Goal: Task Accomplishment & Management: Complete application form

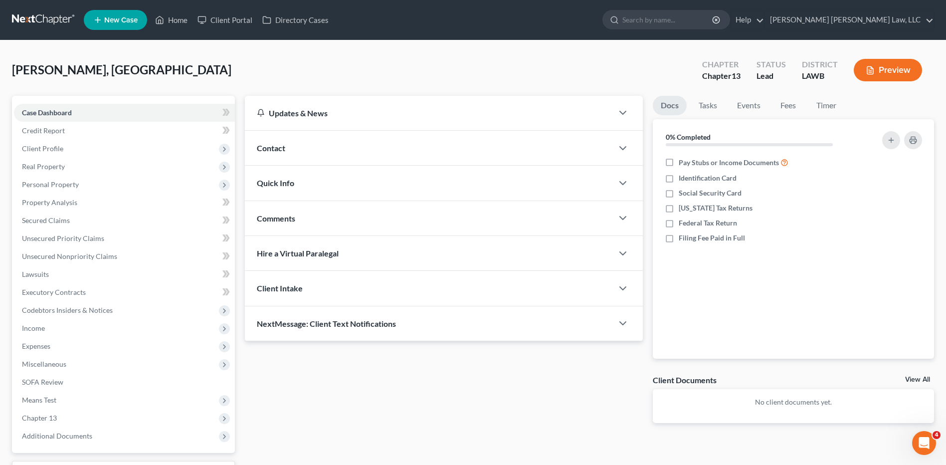
click at [35, 20] on link at bounding box center [44, 20] width 64 height 18
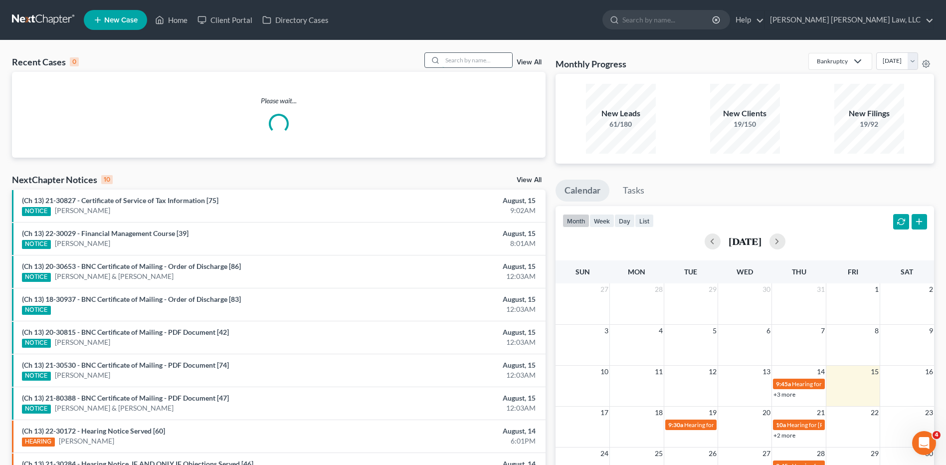
click at [471, 62] on input "search" at bounding box center [477, 60] width 70 height 14
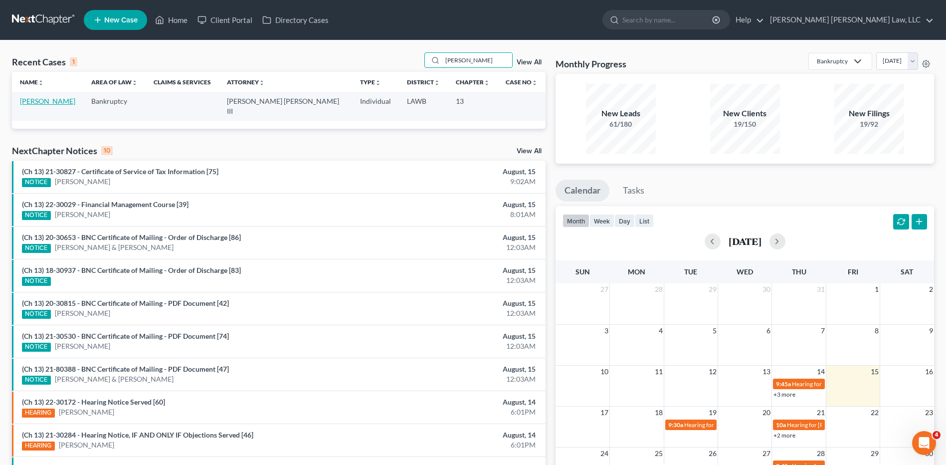
type input "lafleur"
click at [38, 103] on link "[PERSON_NAME]" at bounding box center [47, 101] width 55 height 8
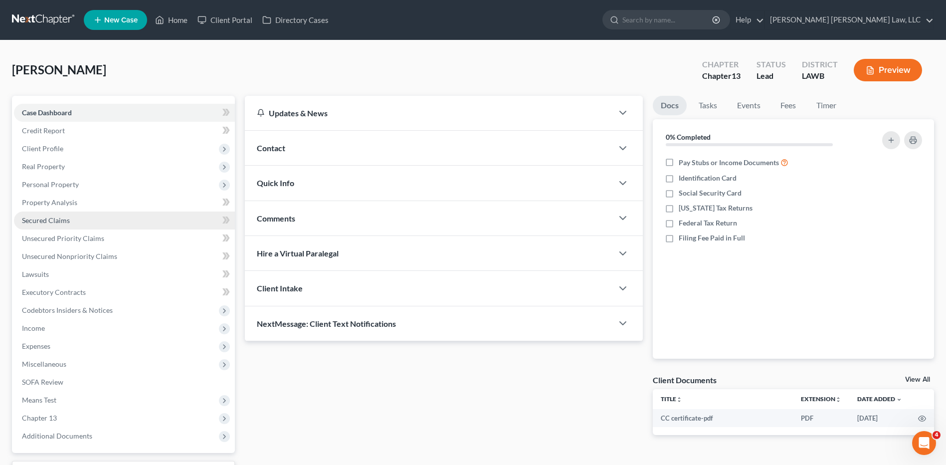
click at [47, 218] on span "Secured Claims" at bounding box center [46, 220] width 48 height 8
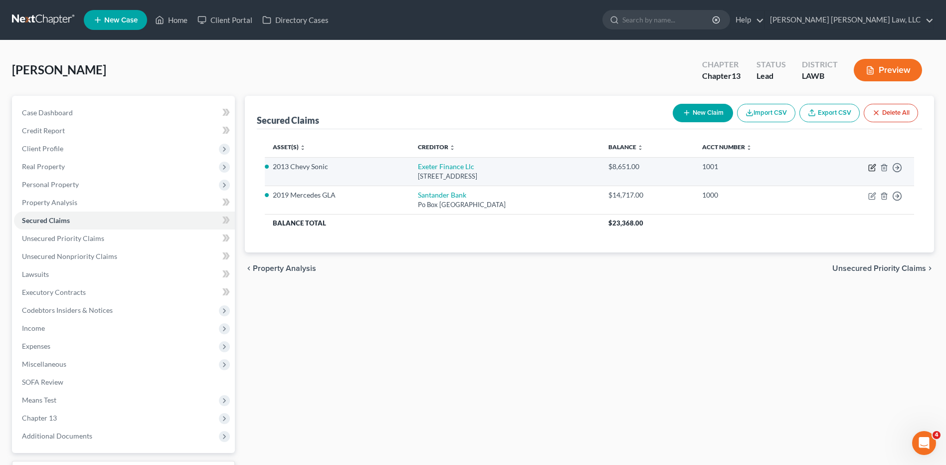
click at [871, 167] on icon "button" at bounding box center [872, 166] width 4 height 4
select select "45"
select select "0"
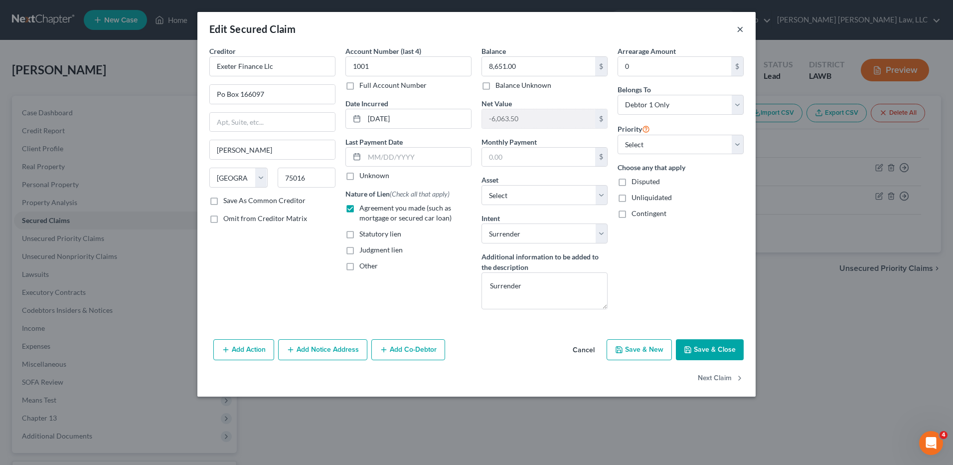
click at [741, 27] on button "×" at bounding box center [740, 29] width 7 height 12
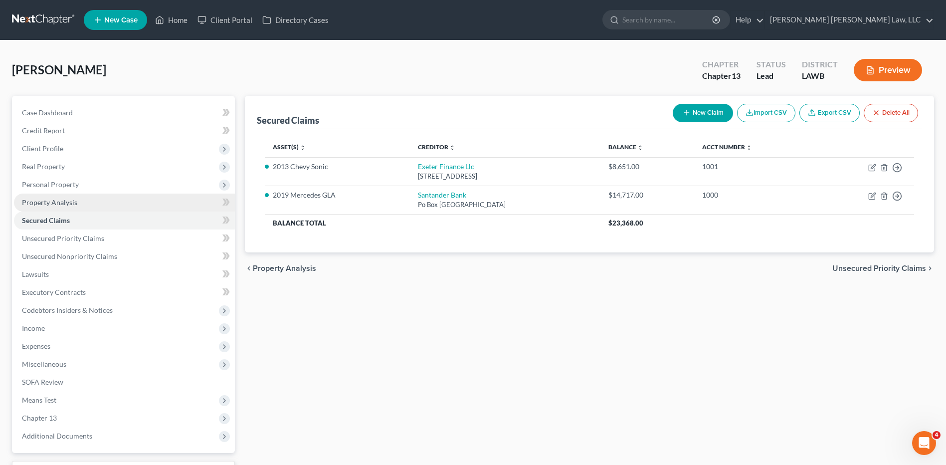
click at [43, 205] on span "Property Analysis" at bounding box center [49, 202] width 55 height 8
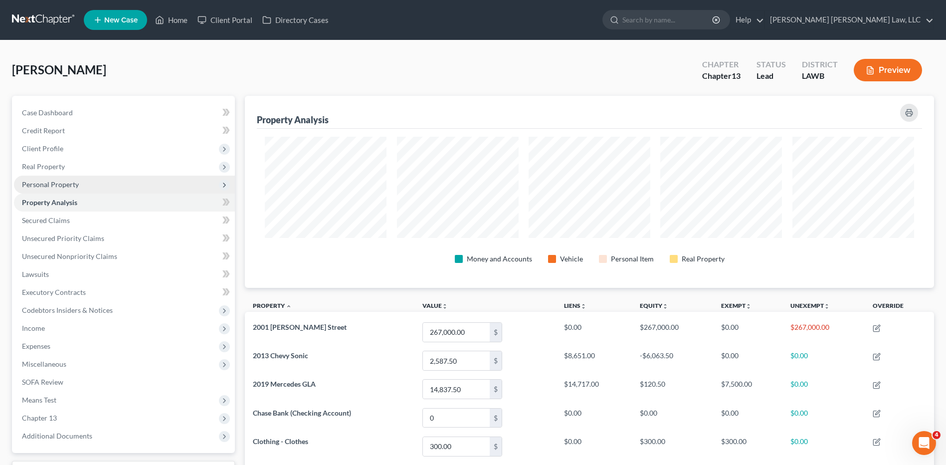
click at [37, 188] on span "Personal Property" at bounding box center [124, 184] width 221 height 18
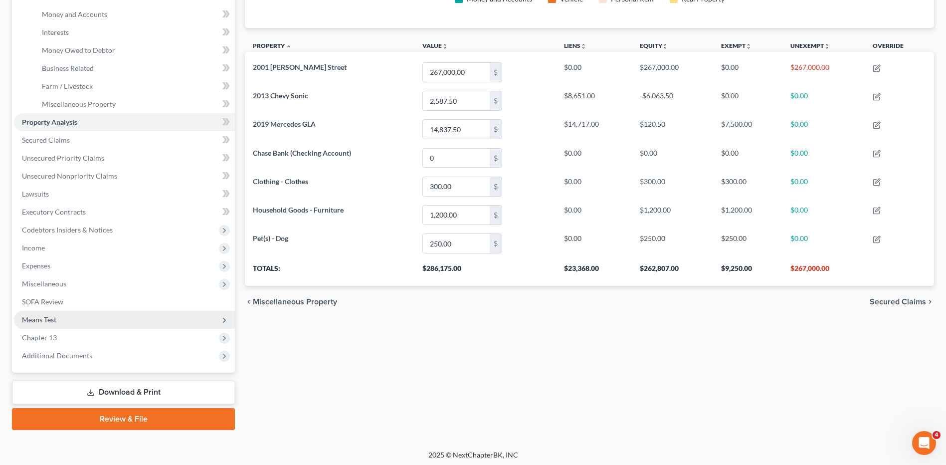
scroll to position [263, 0]
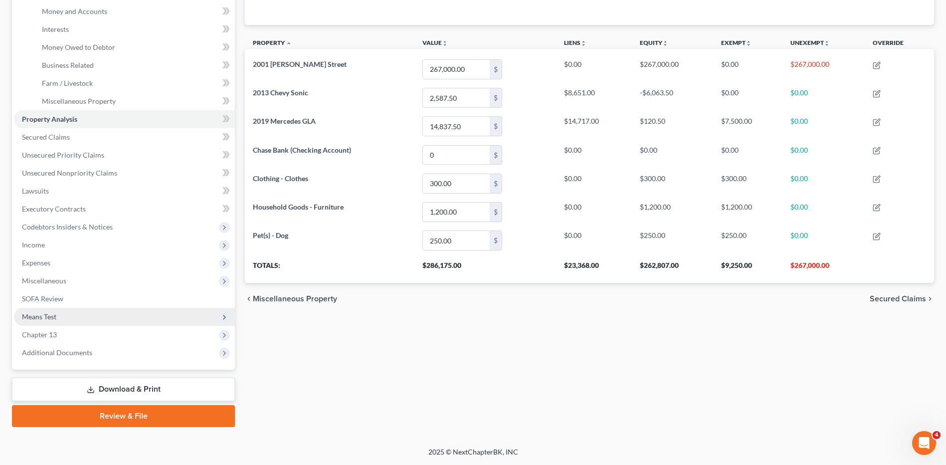
click at [32, 320] on span "Means Test" at bounding box center [39, 316] width 34 height 8
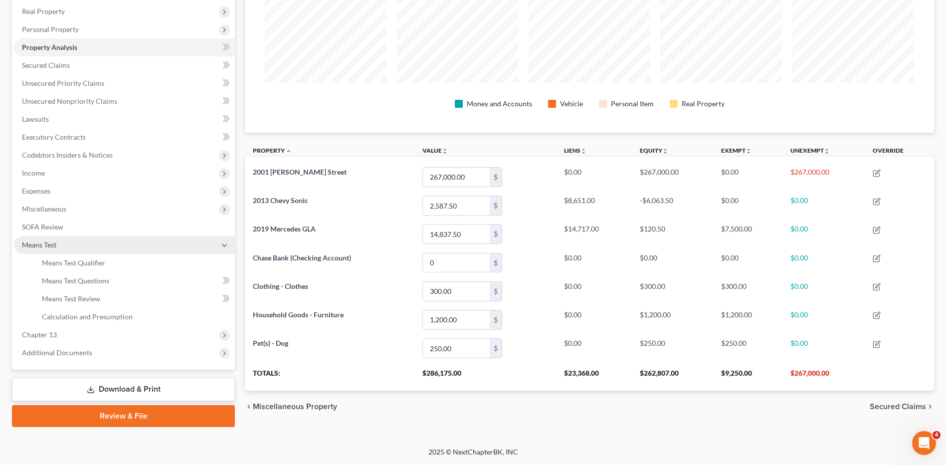
scroll to position [155, 0]
click at [84, 257] on link "Means Test Qualifier" at bounding box center [134, 263] width 201 height 18
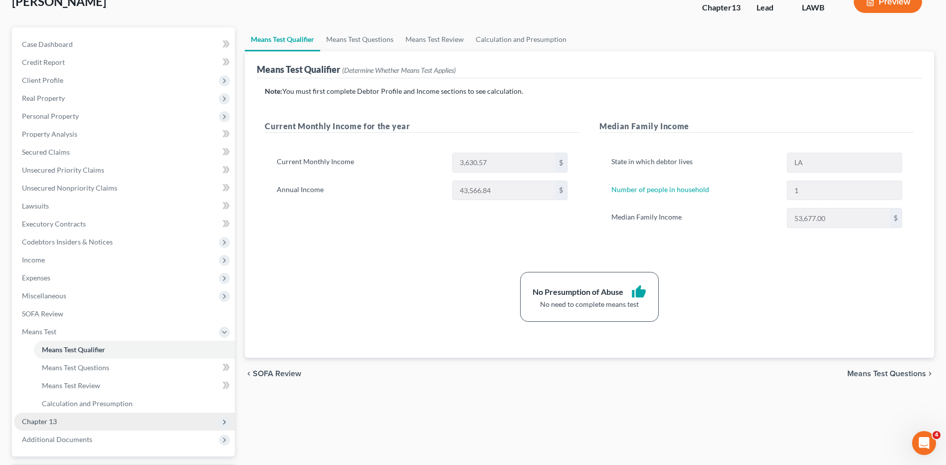
scroll to position [150, 0]
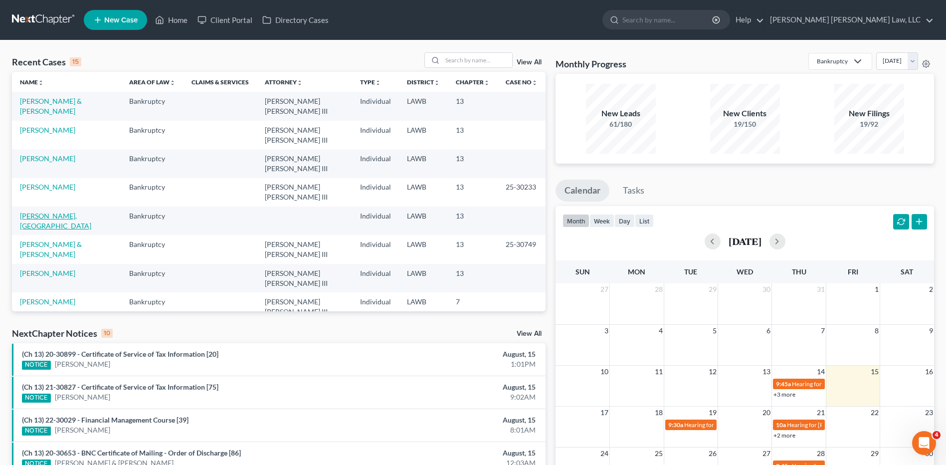
click at [41, 211] on link "[PERSON_NAME], [GEOGRAPHIC_DATA]" at bounding box center [55, 220] width 71 height 18
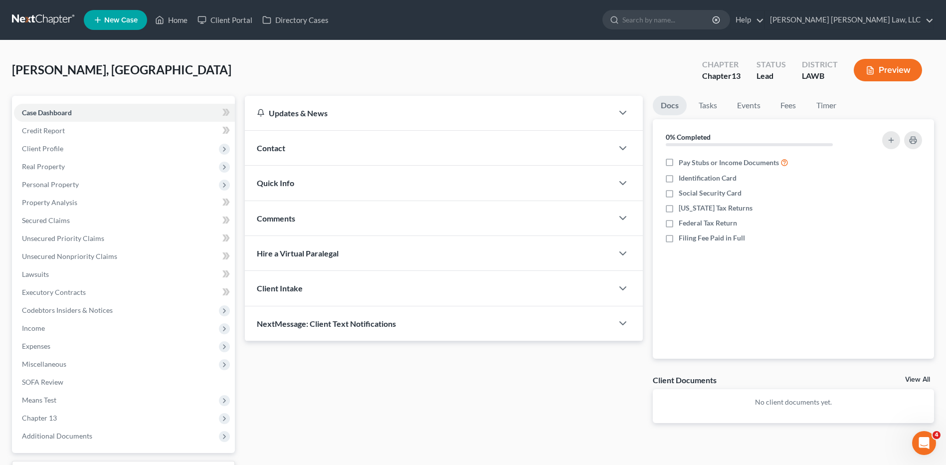
drag, startPoint x: 46, startPoint y: 326, endPoint x: 550, endPoint y: 221, distance: 515.2
click at [46, 326] on span "Income" at bounding box center [124, 328] width 221 height 18
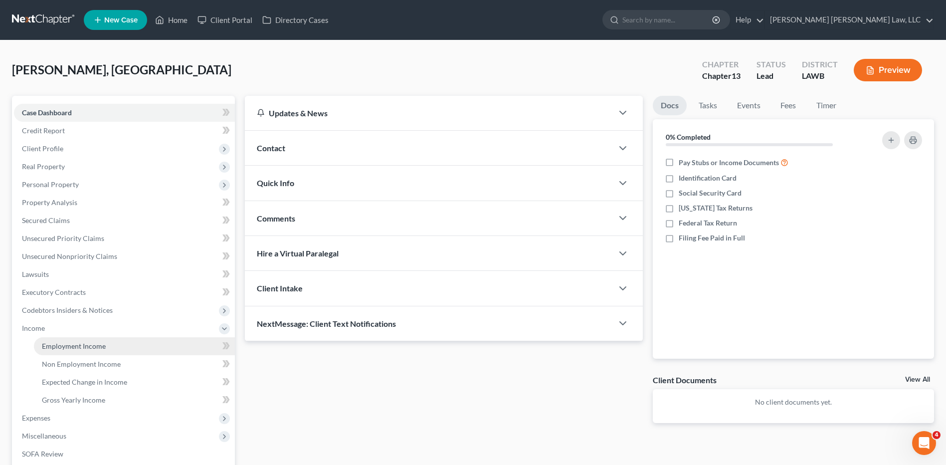
click at [74, 348] on span "Employment Income" at bounding box center [74, 345] width 64 height 8
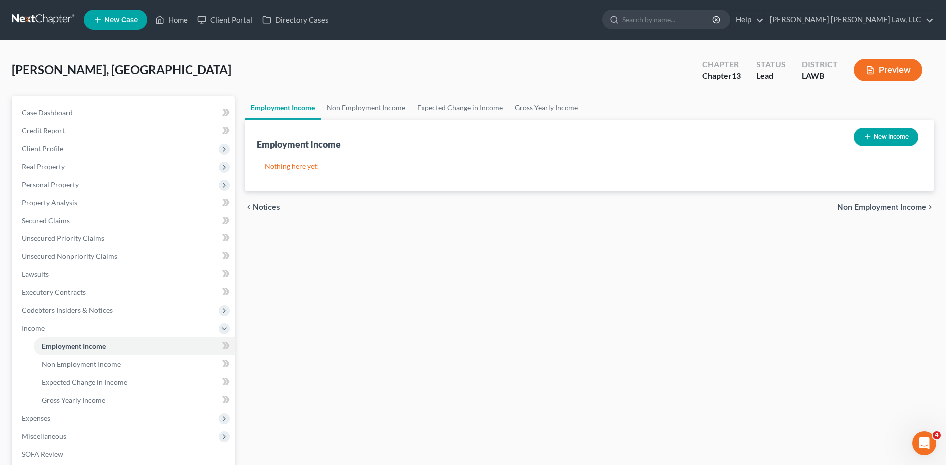
click at [871, 137] on button "New Income" at bounding box center [885, 137] width 64 height 18
select select "0"
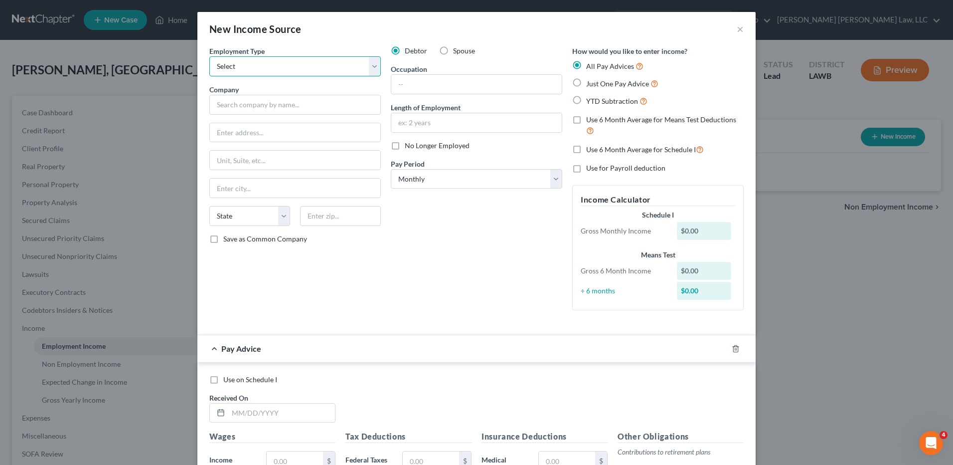
click at [225, 66] on select "Select Full or Part Time Employment Self Employment" at bounding box center [294, 66] width 171 height 20
select select "0"
click at [209, 56] on select "Select Full or Part Time Employment Self Employment" at bounding box center [294, 66] width 171 height 20
click at [234, 100] on input "text" at bounding box center [294, 105] width 171 height 20
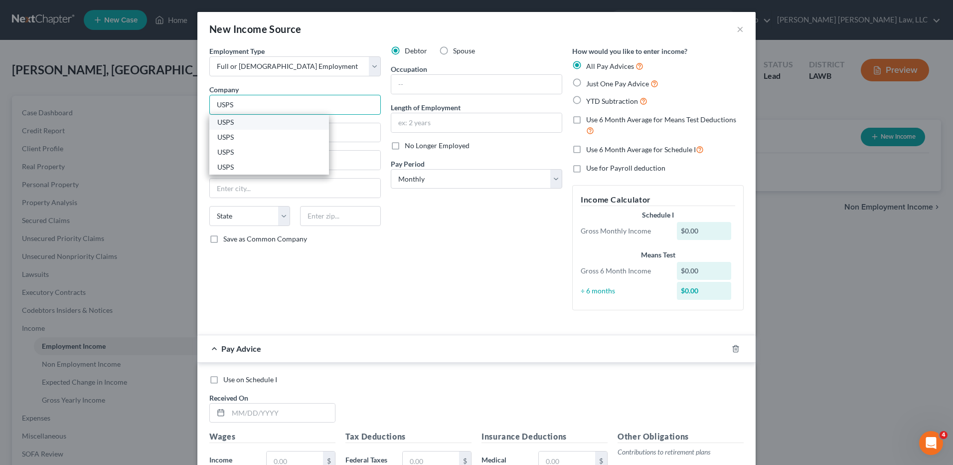
type input "USPS"
click at [234, 119] on div "USPS" at bounding box center [269, 122] width 104 height 10
type input "501 Sterlington Rd"
type input "Monroe"
select select "19"
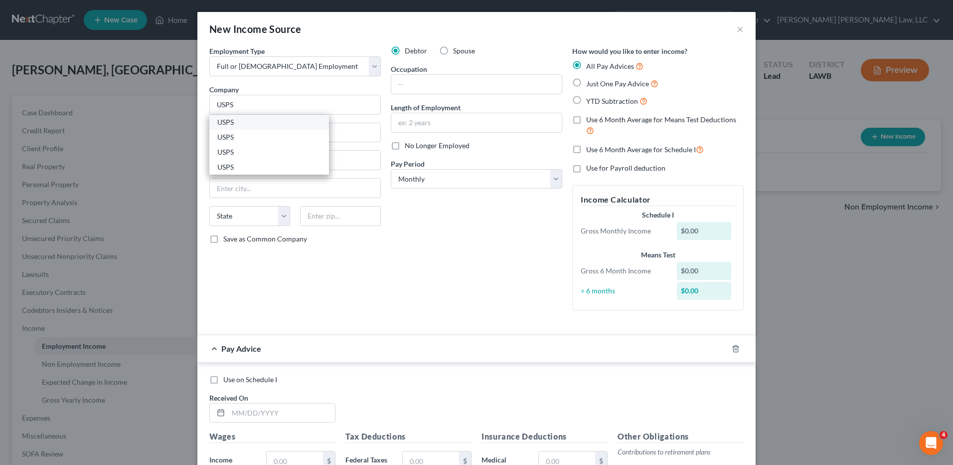
type input "71203"
click at [237, 107] on input "USPS" at bounding box center [294, 105] width 171 height 20
type input "U"
type input "USPS"
click at [231, 153] on div "USPS" at bounding box center [269, 152] width 104 height 10
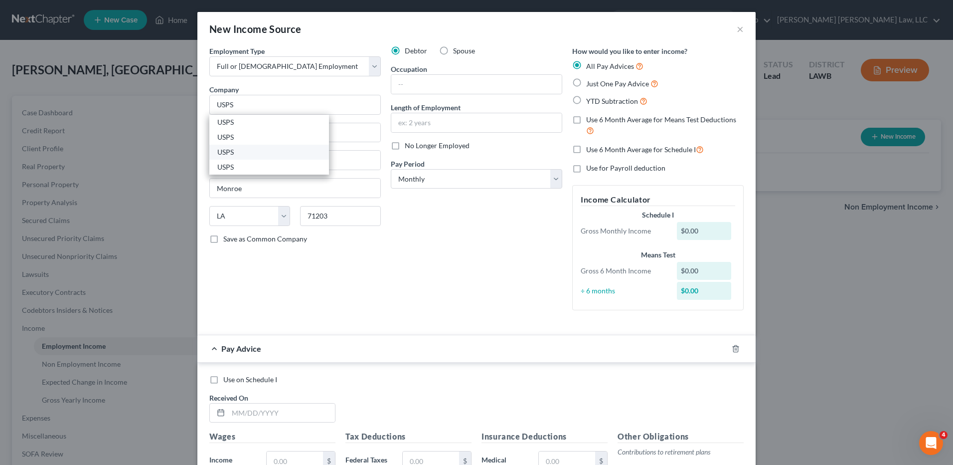
type input "302 Kellogg Ave"
type input "Lake Arthur"
type input "70549"
click at [433, 88] on input "text" at bounding box center [476, 84] width 170 height 19
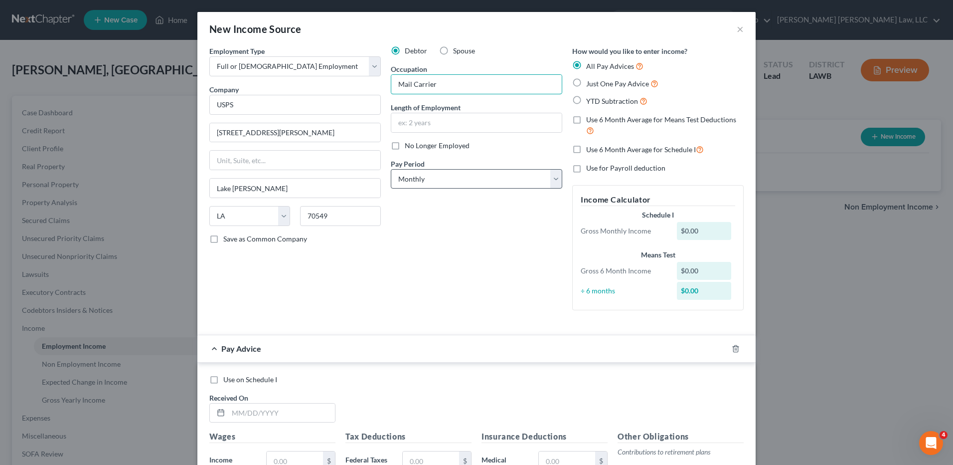
type input "Mail Carrier"
click at [405, 178] on select "Select Monthly Twice Monthly Every Other Week Weekly" at bounding box center [476, 179] width 171 height 20
select select "2"
click at [391, 169] on select "Select Monthly Twice Monthly Every Other Week Weekly" at bounding box center [476, 179] width 171 height 20
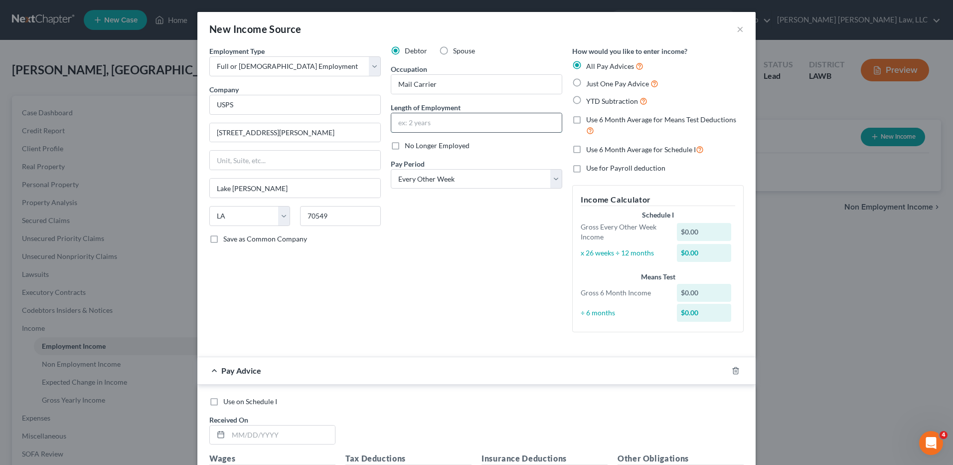
click at [410, 124] on input "text" at bounding box center [476, 122] width 170 height 19
type input "21 years"
click at [586, 148] on label "Use 6 Month Average for Schedule I" at bounding box center [645, 149] width 118 height 11
click at [590, 148] on input "Use 6 Month Average for Schedule I" at bounding box center [593, 147] width 6 height 6
checkbox input "true"
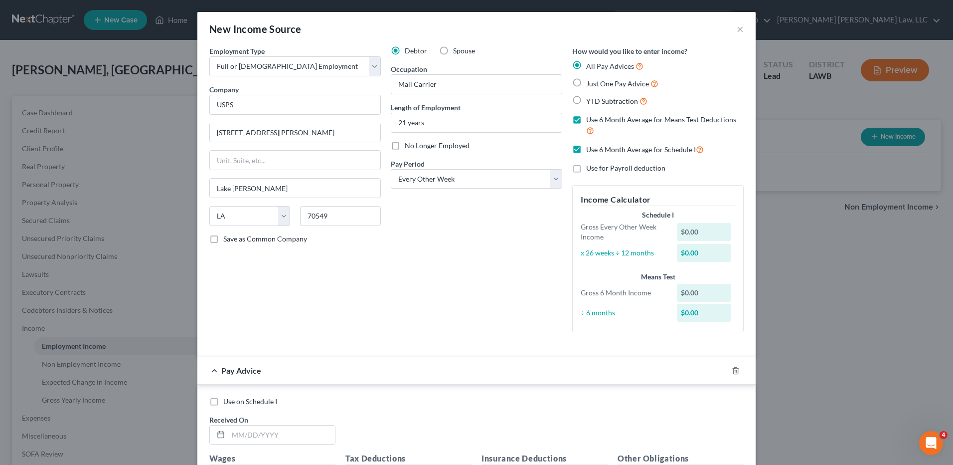
checkbox input "true"
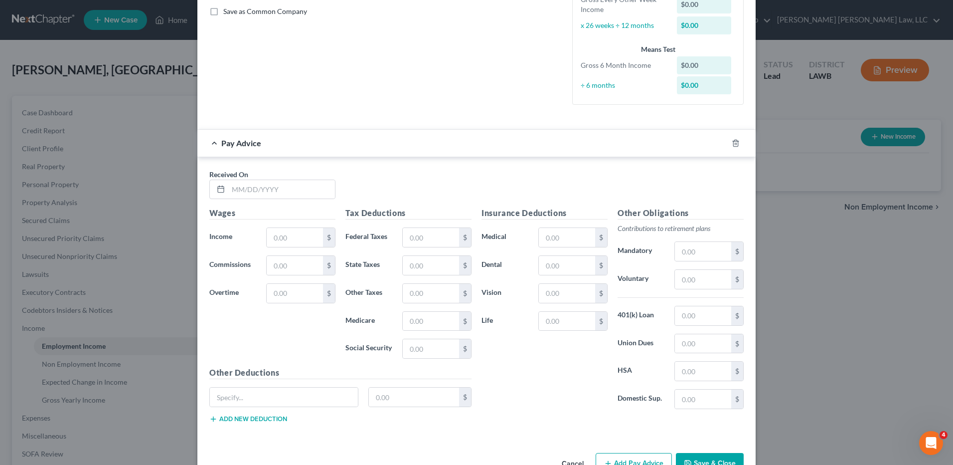
scroll to position [249, 0]
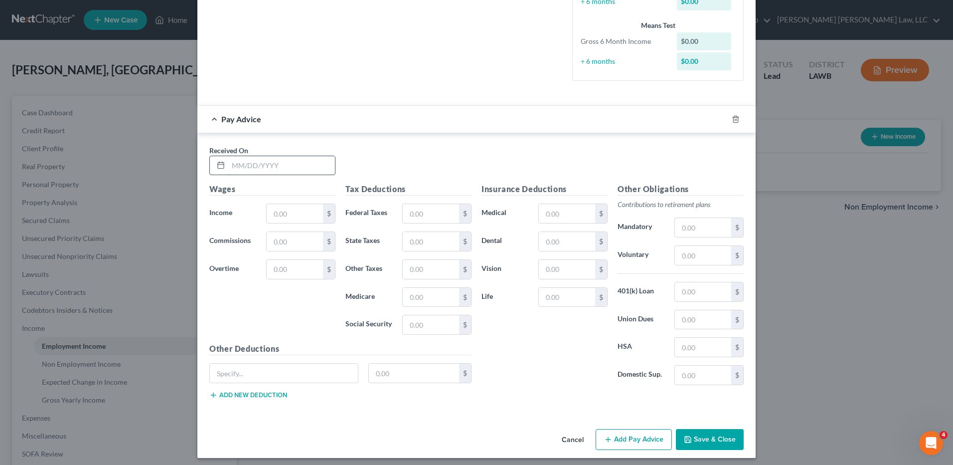
click at [259, 169] on input "text" at bounding box center [281, 165] width 107 height 19
type input "2/14/25"
click at [291, 209] on input "text" at bounding box center [295, 213] width 56 height 19
type input "4,508.68"
click at [704, 223] on input "text" at bounding box center [703, 227] width 56 height 19
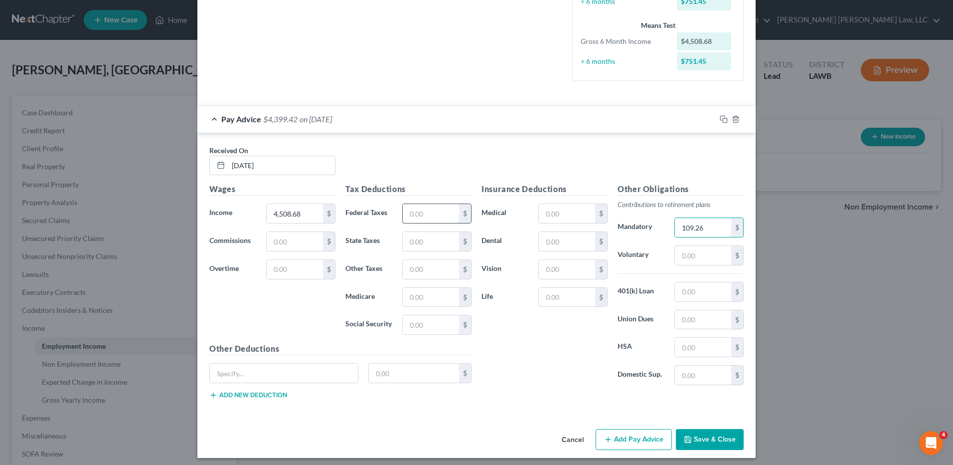
type input "109.26"
click at [431, 217] on input "text" at bounding box center [431, 213] width 56 height 19
type input "353.50"
click at [414, 241] on input "text" at bounding box center [431, 241] width 56 height 19
type input "164.70"
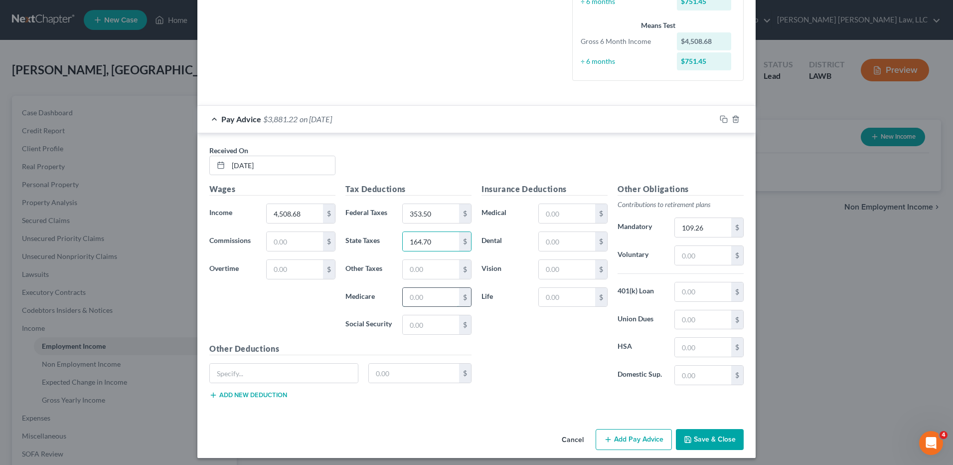
click at [421, 298] on input "text" at bounding box center [431, 297] width 56 height 19
type input "59.22"
click at [428, 324] on input "text" at bounding box center [431, 324] width 56 height 19
type input "0"
type input "253.20"
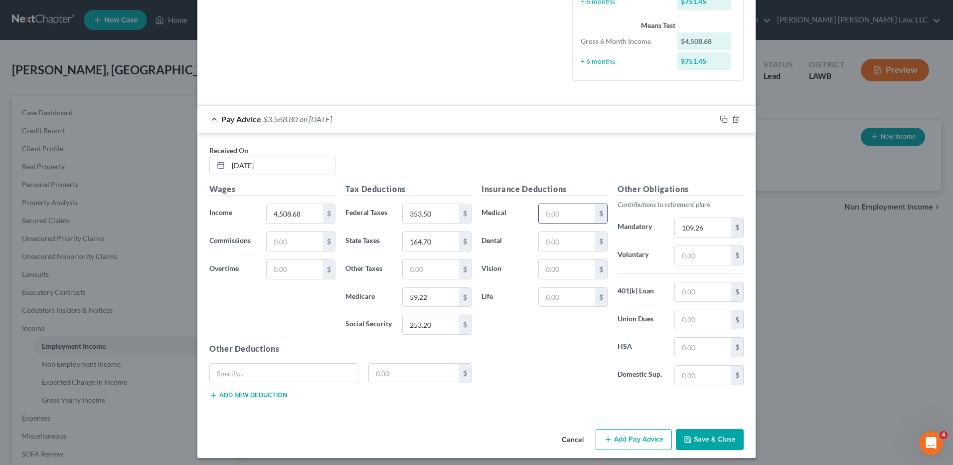
click at [539, 217] on input "text" at bounding box center [567, 213] width 56 height 19
type input "127.36"
click at [545, 238] on input "text" at bounding box center [567, 241] width 56 height 19
type input "37.90"
click at [549, 261] on input "text" at bounding box center [567, 269] width 56 height 19
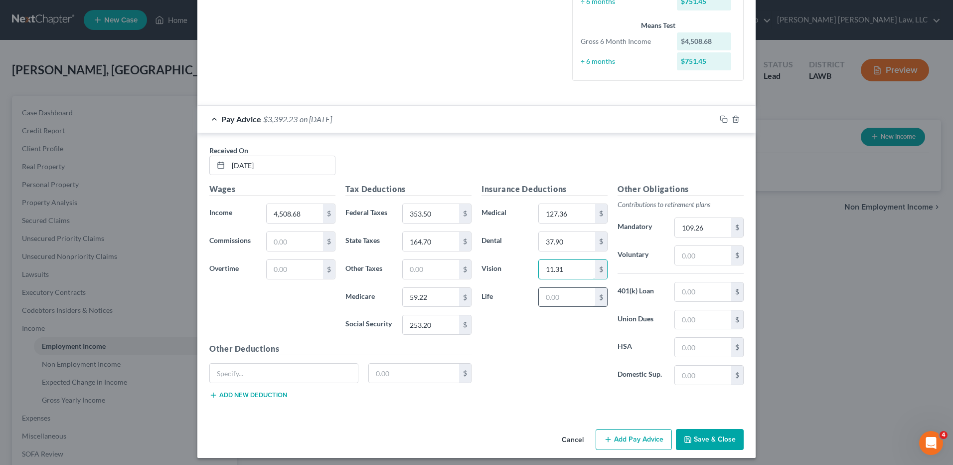
type input "11.31"
click at [558, 294] on input "text" at bounding box center [567, 297] width 56 height 19
type input "378.50"
click at [545, 298] on input "text" at bounding box center [567, 297] width 56 height 19
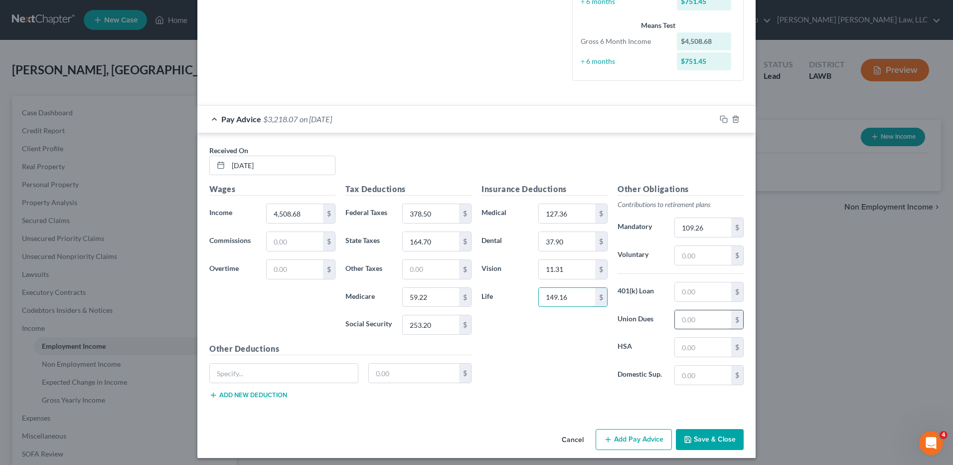
type input "149.16"
click at [699, 325] on input "text" at bounding box center [703, 319] width 56 height 19
type input "31.09"
click at [406, 372] on input "text" at bounding box center [414, 372] width 91 height 19
type input "663.01"
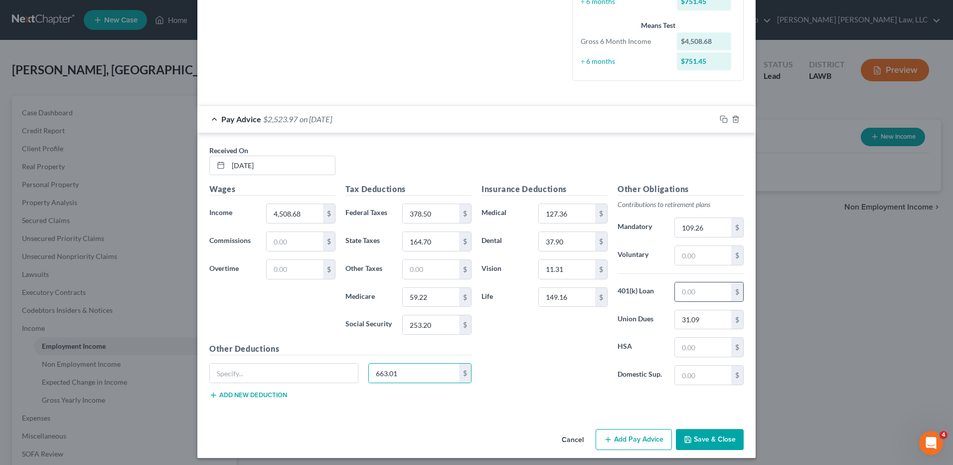
click at [696, 293] on input "text" at bounding box center [703, 291] width 56 height 19
type input "229.98"
click at [701, 443] on button "Save & Close" at bounding box center [710, 439] width 68 height 21
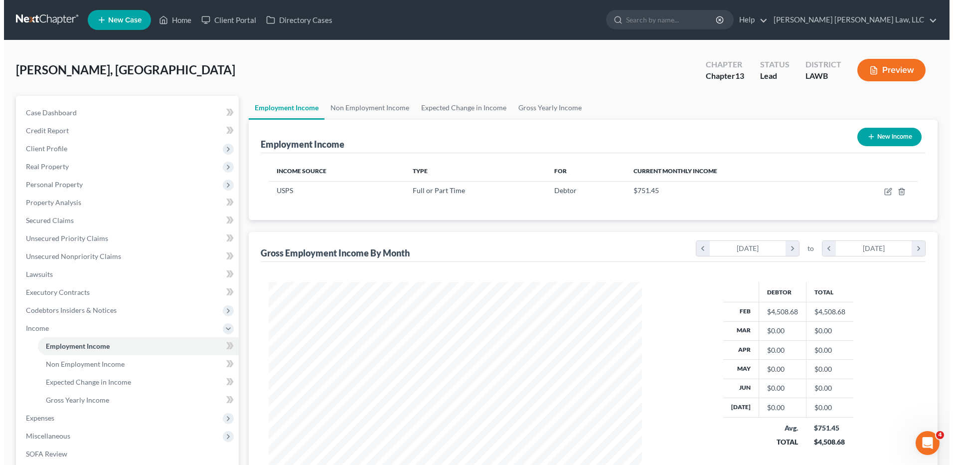
scroll to position [498312, 498107]
click at [132, 19] on span "New Case" at bounding box center [120, 19] width 33 height 7
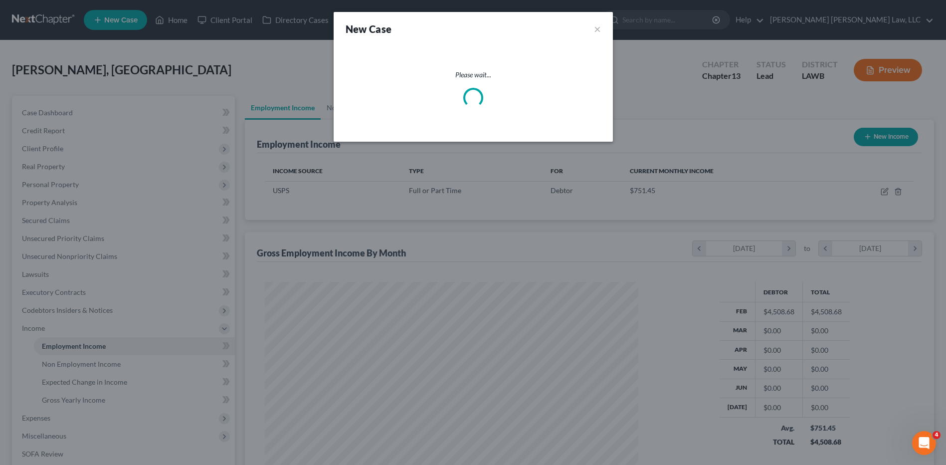
scroll to position [186, 394]
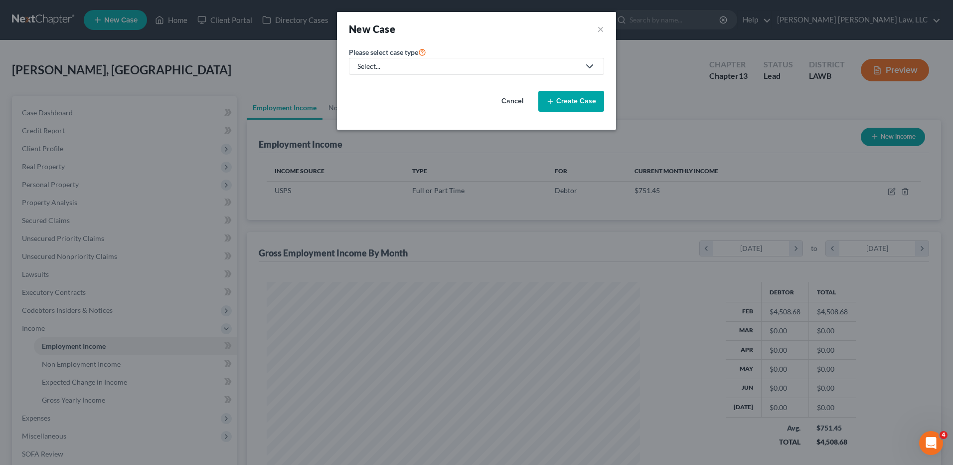
click at [406, 68] on div "Select..." at bounding box center [468, 66] width 222 height 10
click at [404, 88] on div "Bankruptcy" at bounding box center [402, 86] width 89 height 10
select select "36"
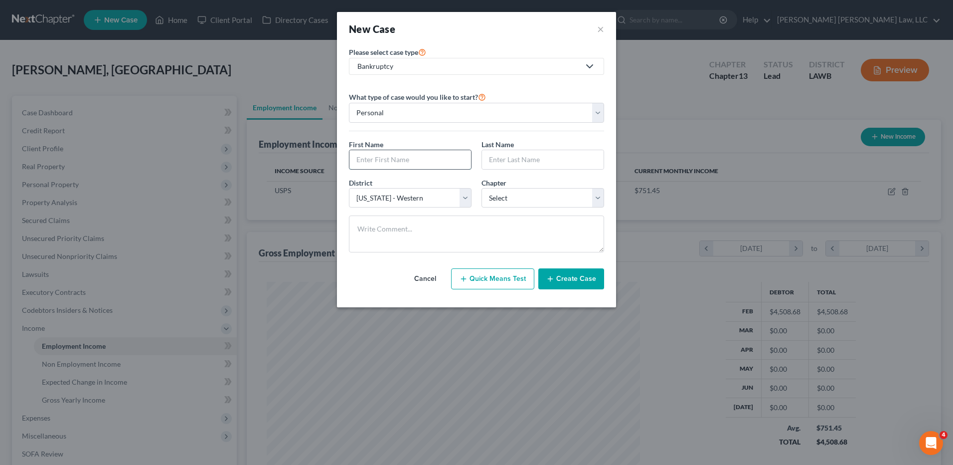
click at [403, 165] on input "text" at bounding box center [410, 159] width 122 height 19
type input "Kehvin"
type input "Haydel"
click at [514, 201] on select "Select 7 11 12 13" at bounding box center [543, 198] width 123 height 20
select select "3"
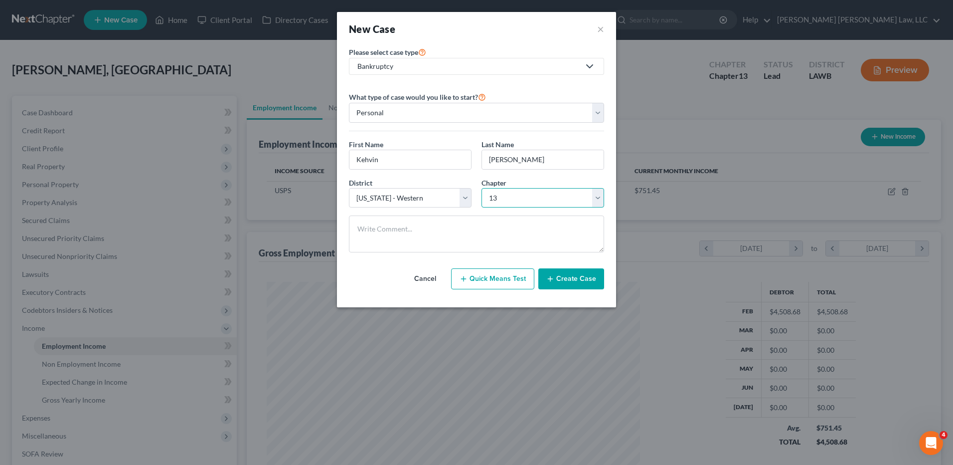
click at [482, 188] on select "Select 7 11 12 13" at bounding box center [543, 198] width 123 height 20
click at [394, 199] on select "Select Alabama - Middle Alabama - Northern Alabama - Southern Alaska Arizona Ar…" at bounding box center [410, 198] width 123 height 20
select select "35"
click at [349, 188] on select "Select Alabama - Middle Alabama - Northern Alabama - Southern Alaska Arizona Ar…" at bounding box center [410, 198] width 123 height 20
click at [565, 276] on button "Create Case" at bounding box center [571, 278] width 66 height 21
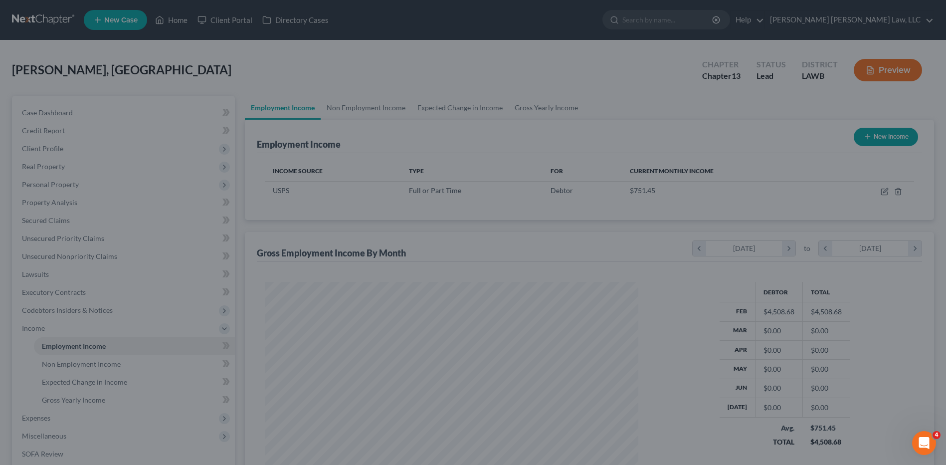
scroll to position [498312, 498107]
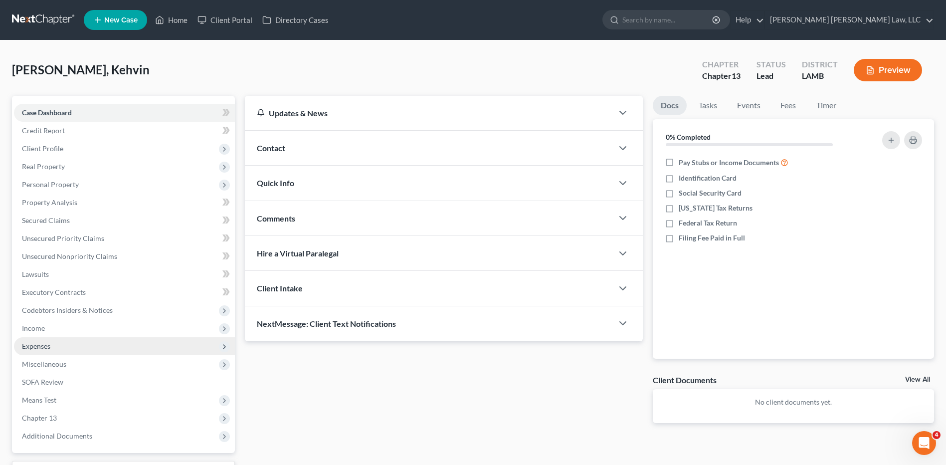
click at [35, 345] on span "Expenses" at bounding box center [36, 345] width 28 height 8
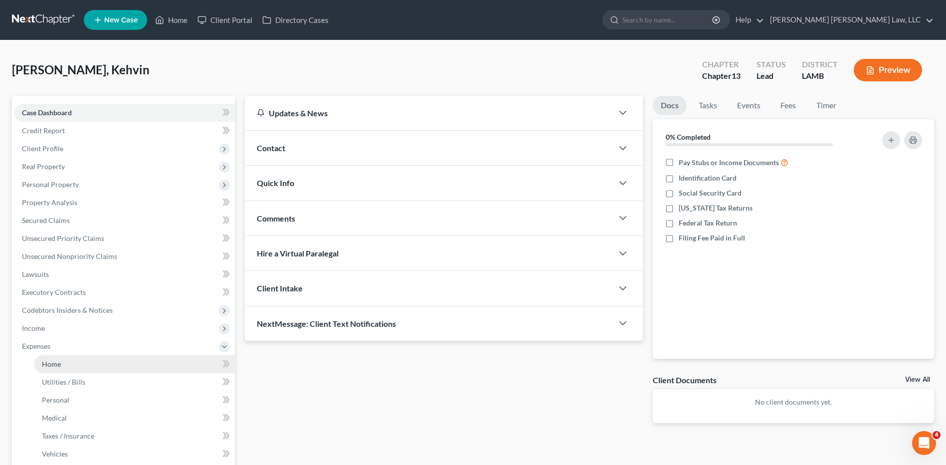
click at [52, 366] on span "Home" at bounding box center [51, 363] width 19 height 8
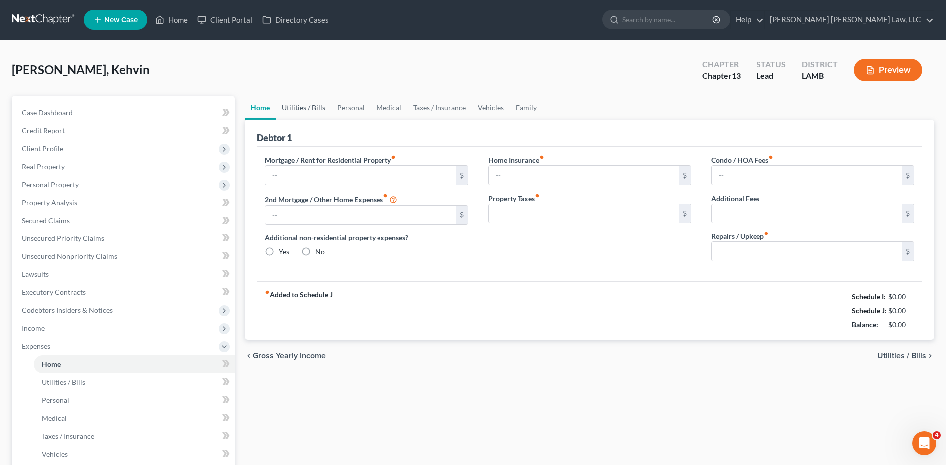
click at [299, 108] on link "Utilities / Bills" at bounding box center [303, 108] width 55 height 24
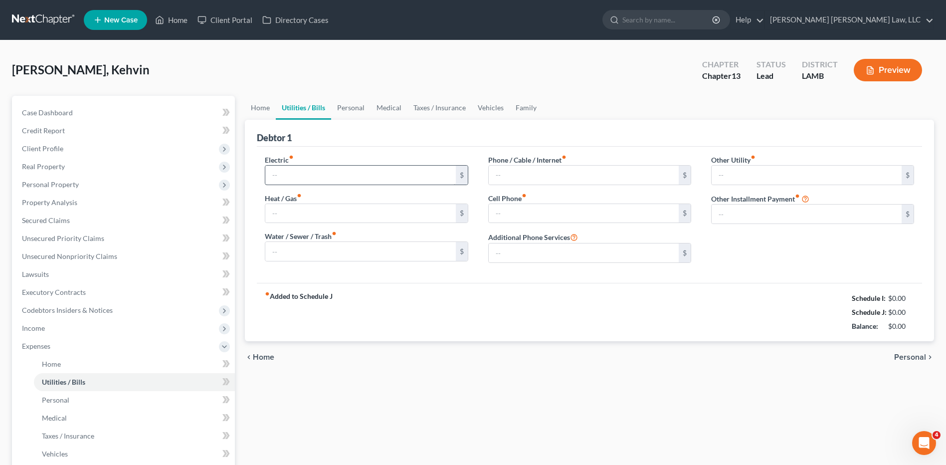
type input "0.00"
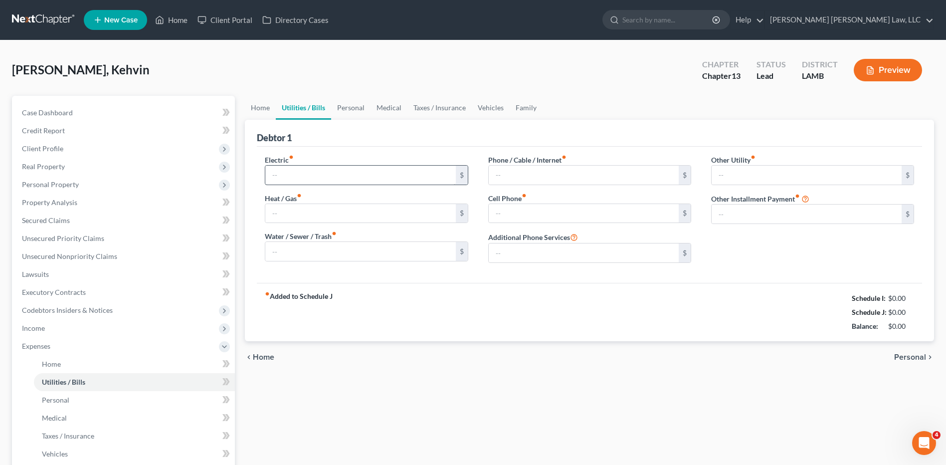
type input "0.00"
click at [291, 177] on input "0.00" at bounding box center [360, 175] width 190 height 19
type input "400.00"
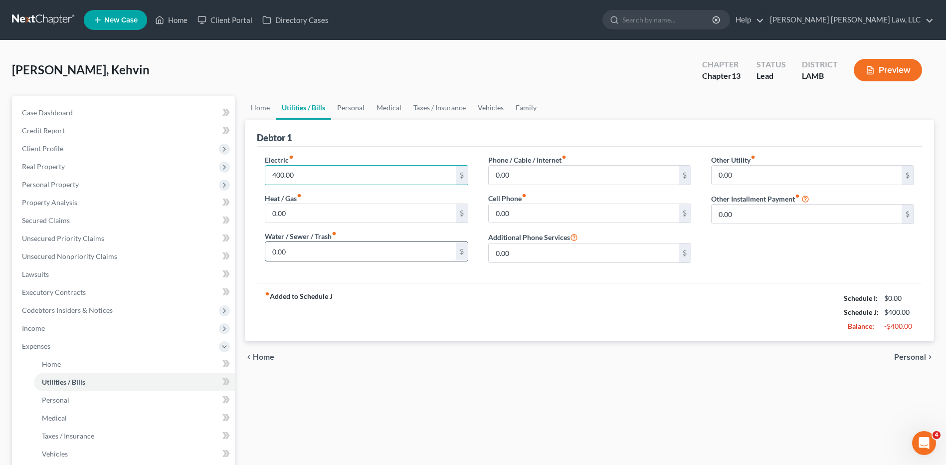
click at [291, 244] on input "0.00" at bounding box center [360, 251] width 190 height 19
type input "185.00"
click at [523, 179] on input "0.00" at bounding box center [584, 175] width 190 height 19
type input "100.00"
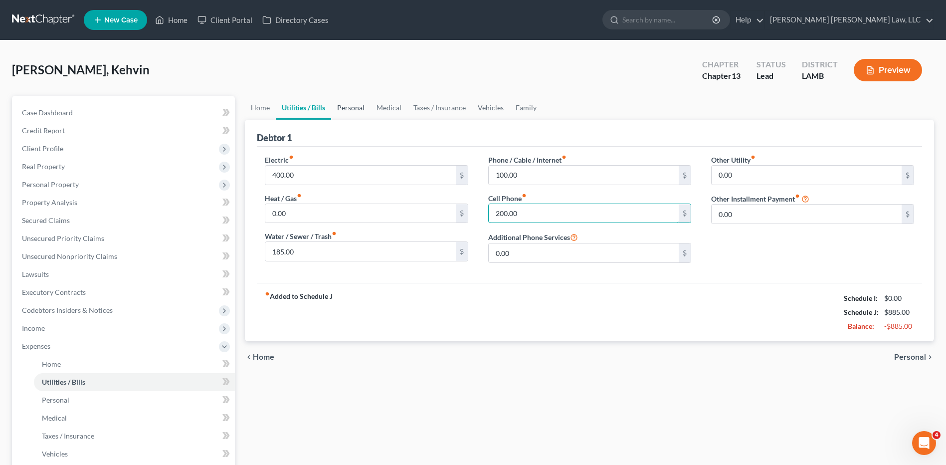
type input "200.00"
click at [349, 107] on link "Personal" at bounding box center [350, 108] width 39 height 24
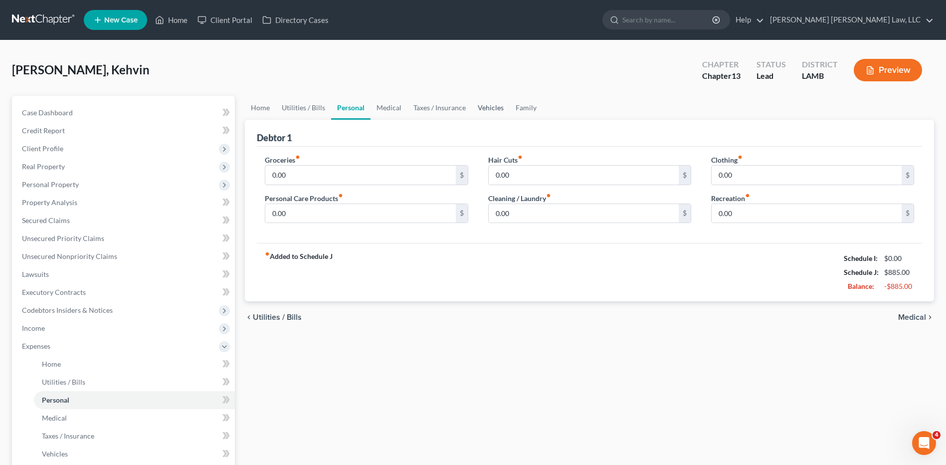
click at [484, 108] on link "Vehicles" at bounding box center [491, 108] width 38 height 24
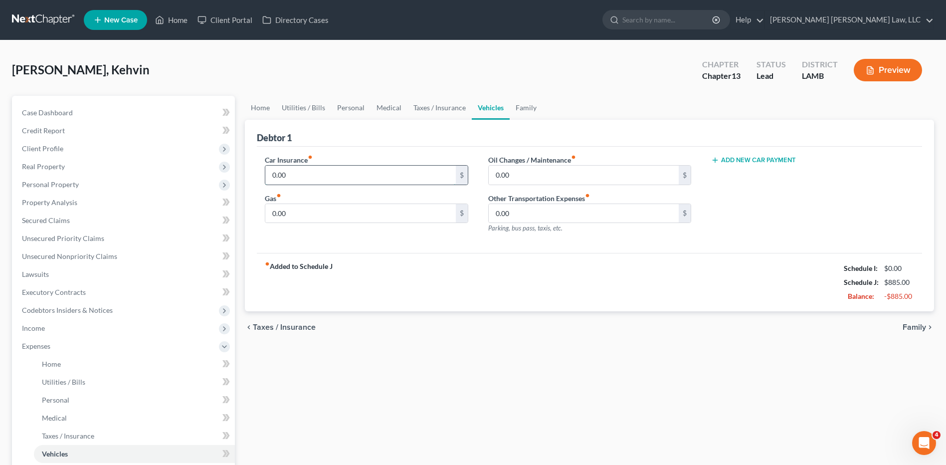
click at [320, 180] on input "0.00" at bounding box center [360, 175] width 190 height 19
type input "330.00"
click at [516, 174] on input "0.00" at bounding box center [584, 175] width 190 height 19
type input "60.00"
click at [293, 214] on input "0.00" at bounding box center [360, 213] width 190 height 19
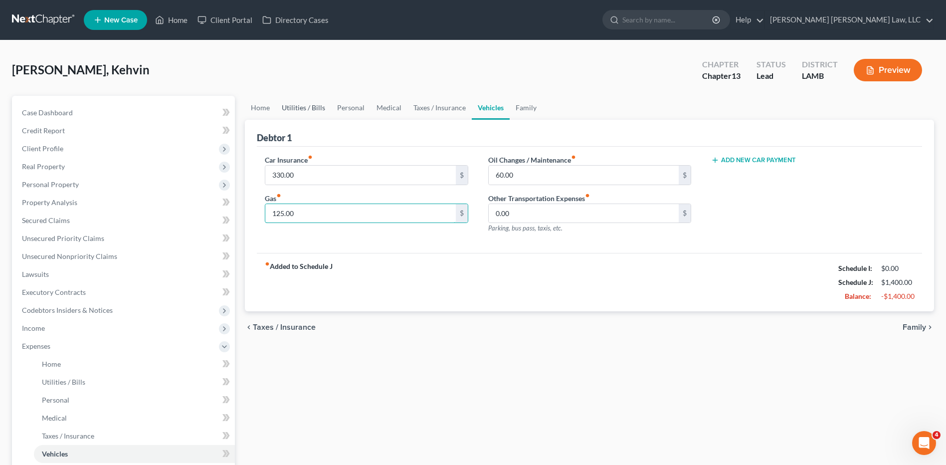
type input "125.00"
click at [295, 110] on link "Utilities / Bills" at bounding box center [303, 108] width 55 height 24
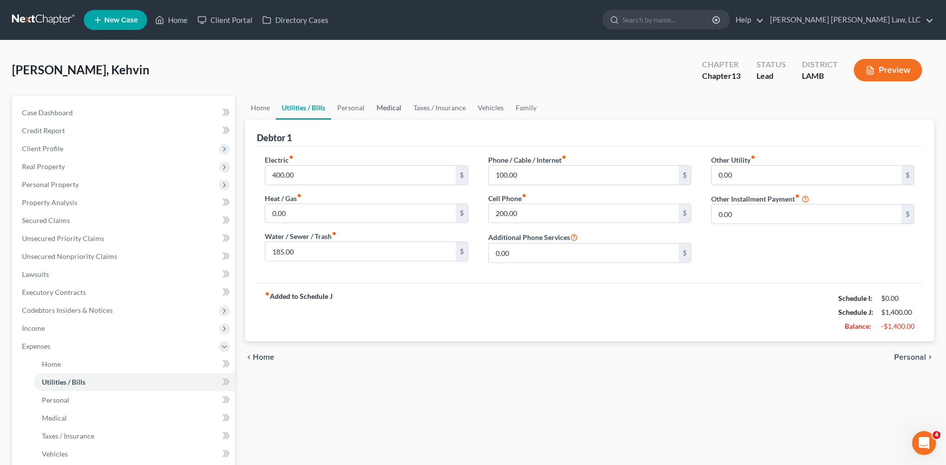
click at [392, 109] on link "Medical" at bounding box center [388, 108] width 37 height 24
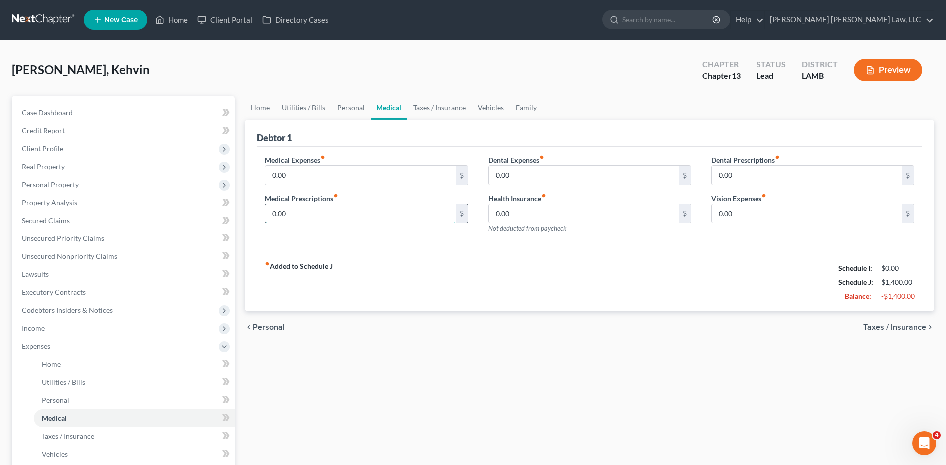
click at [297, 208] on input "0.00" at bounding box center [360, 213] width 190 height 19
type input "1,000.00"
click at [255, 111] on link "Home" at bounding box center [260, 108] width 31 height 24
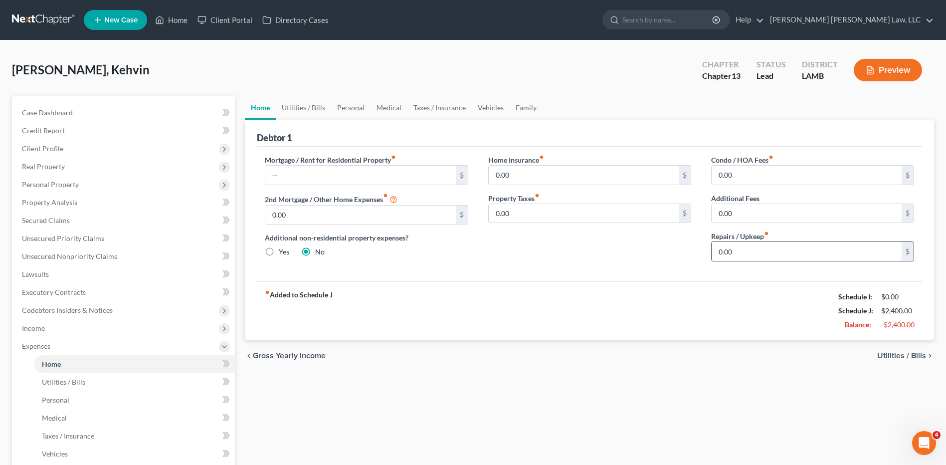
click at [737, 250] on input "0.00" at bounding box center [806, 251] width 190 height 19
type input "100.00"
click at [156, 64] on div "Haydel, Kehvin Upgraded Chapter Chapter 13 Status Lead District LAMB Preview" at bounding box center [473, 73] width 922 height 43
click at [37, 17] on link at bounding box center [44, 20] width 64 height 18
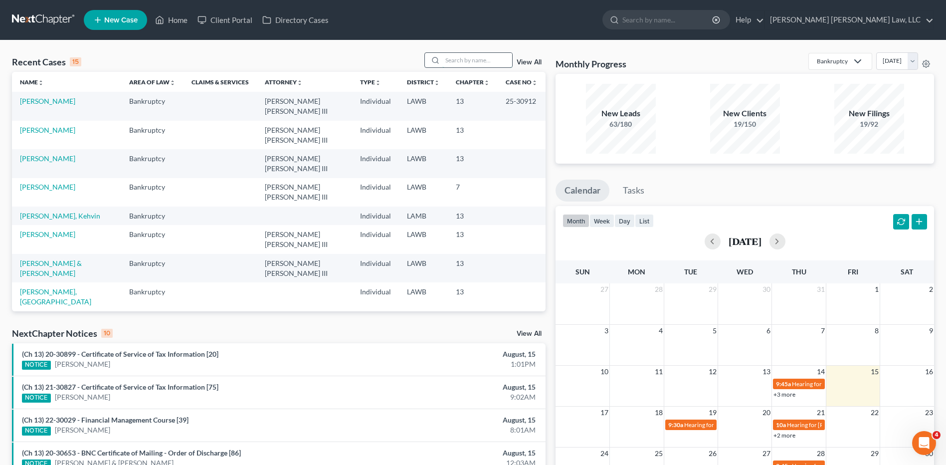
click at [468, 60] on input "search" at bounding box center [477, 60] width 70 height 14
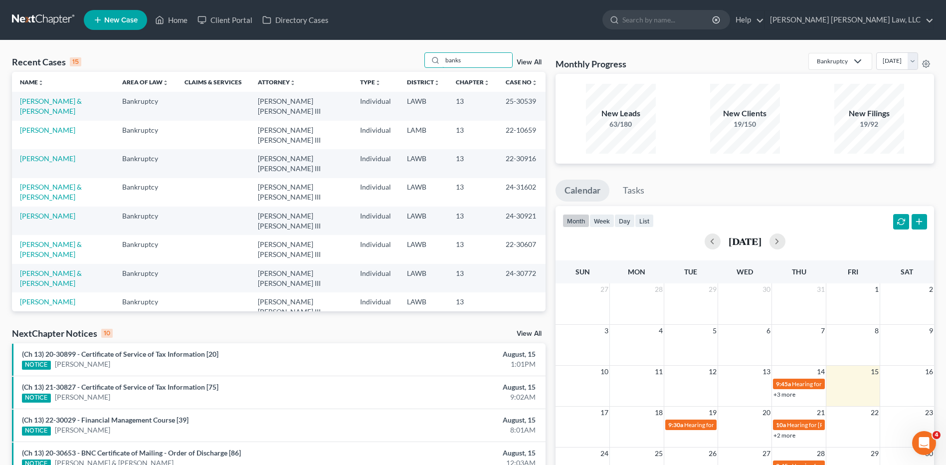
type input "banks"
click at [95, 18] on icon at bounding box center [97, 20] width 9 height 12
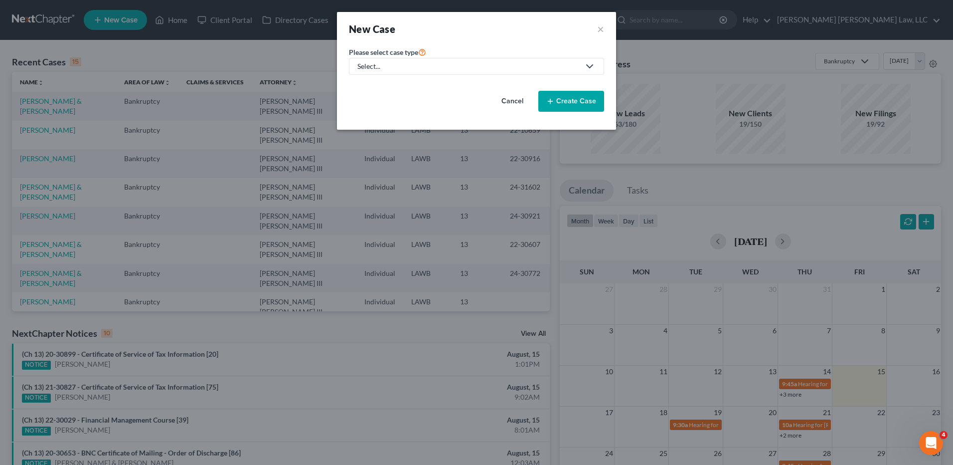
click at [386, 60] on link "Select..." at bounding box center [476, 66] width 255 height 17
click at [374, 86] on div "Bankruptcy" at bounding box center [402, 86] width 89 height 10
select select "36"
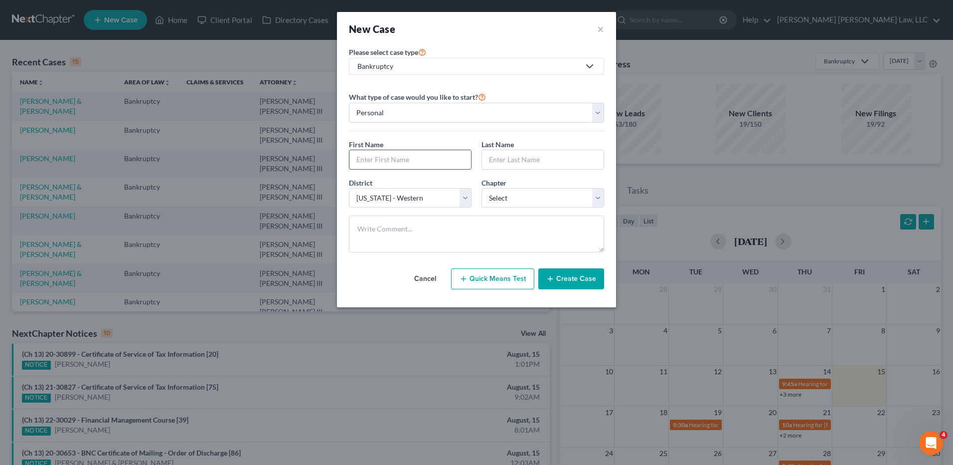
click at [389, 160] on input "text" at bounding box center [410, 159] width 122 height 19
type input "Monica"
type input "Banks"
click at [520, 198] on select "Select 7 11 12 13" at bounding box center [543, 198] width 123 height 20
select select "3"
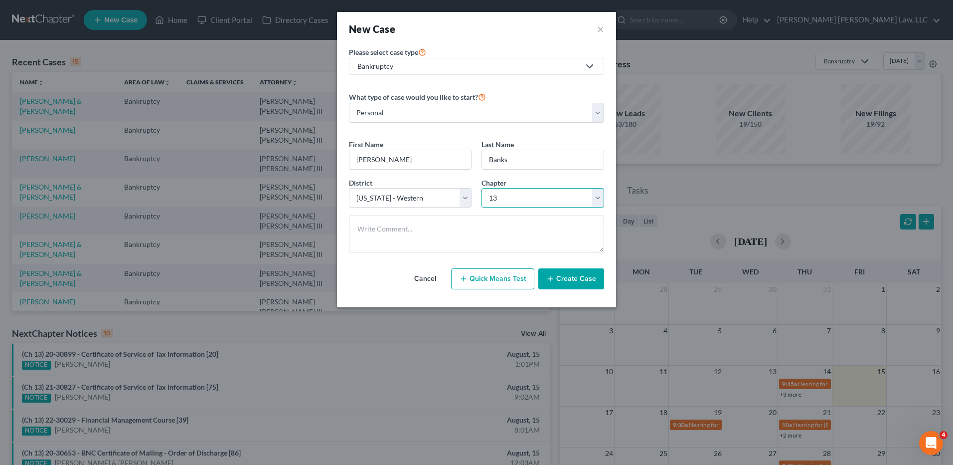
click at [482, 188] on select "Select 7 11 12 13" at bounding box center [543, 198] width 123 height 20
click at [562, 278] on button "Create Case" at bounding box center [571, 278] width 66 height 21
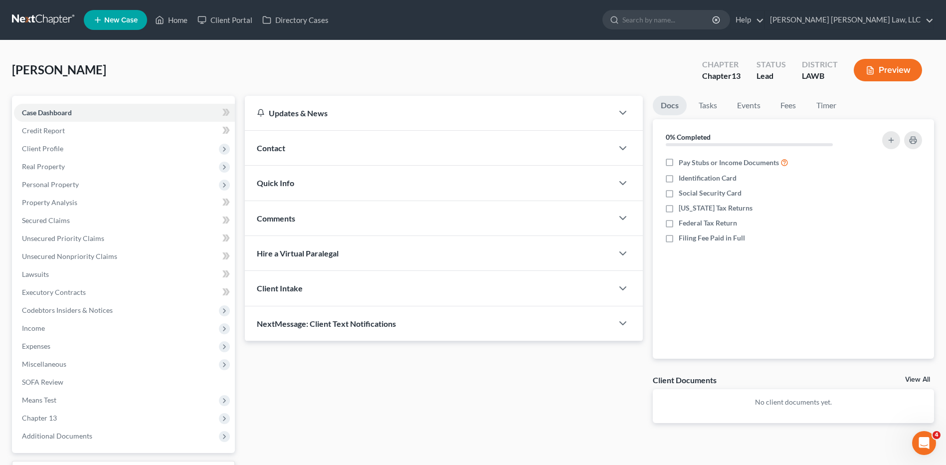
click at [23, 25] on link at bounding box center [44, 20] width 64 height 18
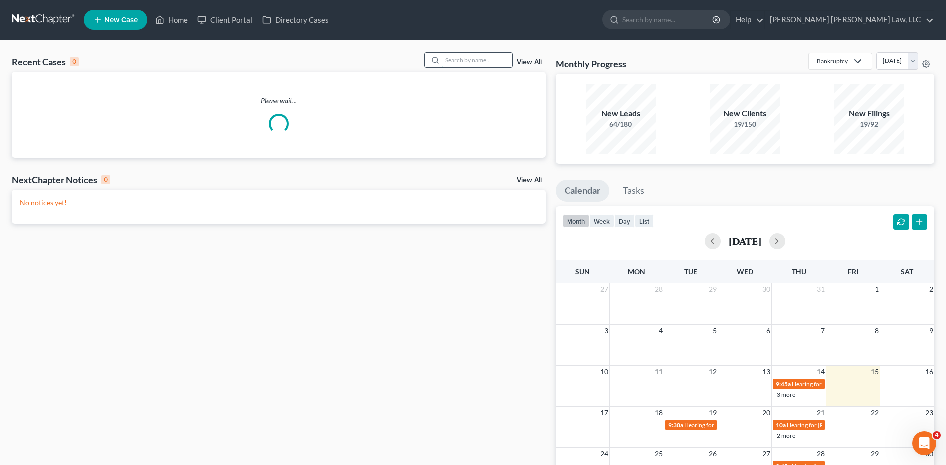
click at [471, 63] on input "search" at bounding box center [477, 60] width 70 height 14
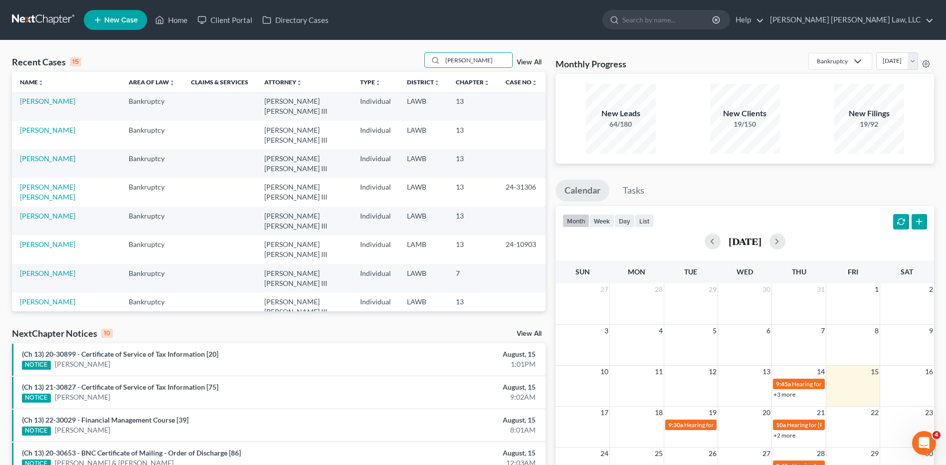
click at [131, 292] on td "Bankruptcy" at bounding box center [152, 306] width 62 height 28
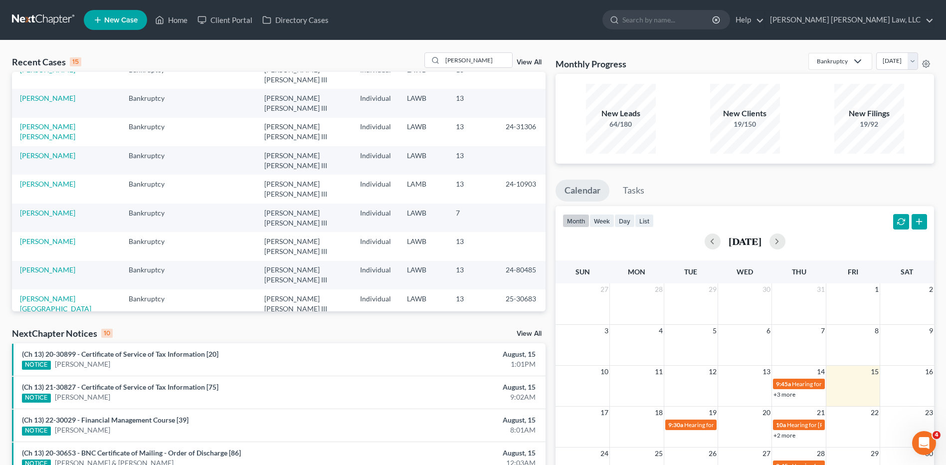
scroll to position [68, 0]
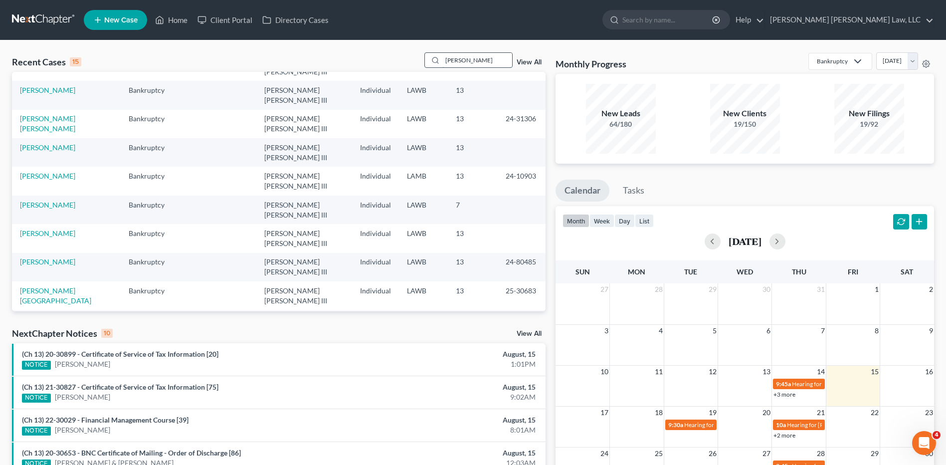
click at [481, 59] on input "[PERSON_NAME]" at bounding box center [477, 60] width 70 height 14
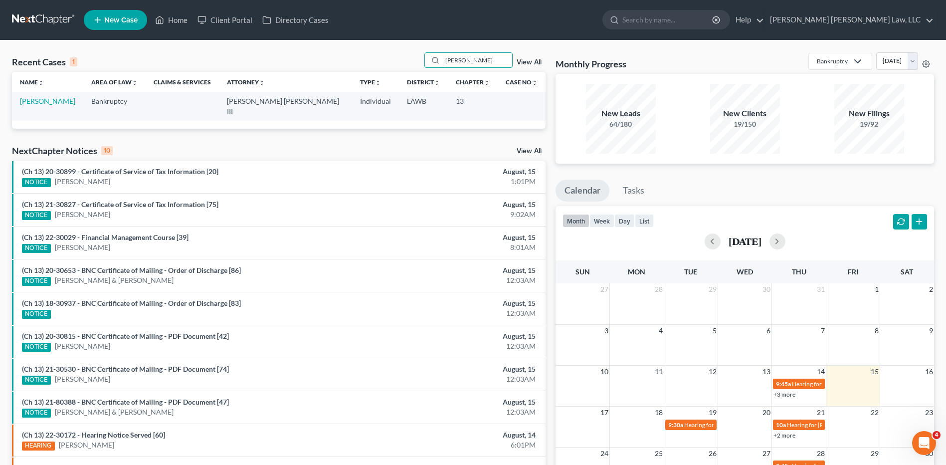
scroll to position [0, 0]
type input "jackson, johnny"
click at [41, 103] on link "[PERSON_NAME]" at bounding box center [47, 101] width 55 height 8
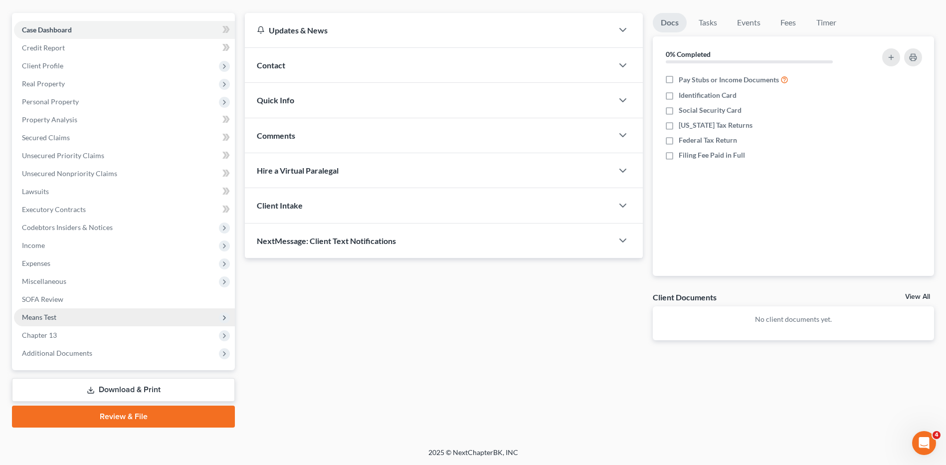
scroll to position [83, 0]
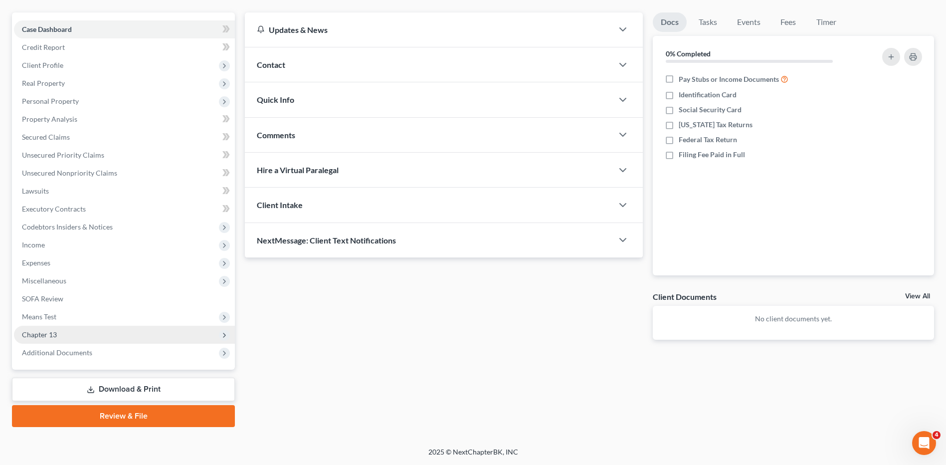
click at [44, 338] on span "Chapter 13" at bounding box center [124, 335] width 221 height 18
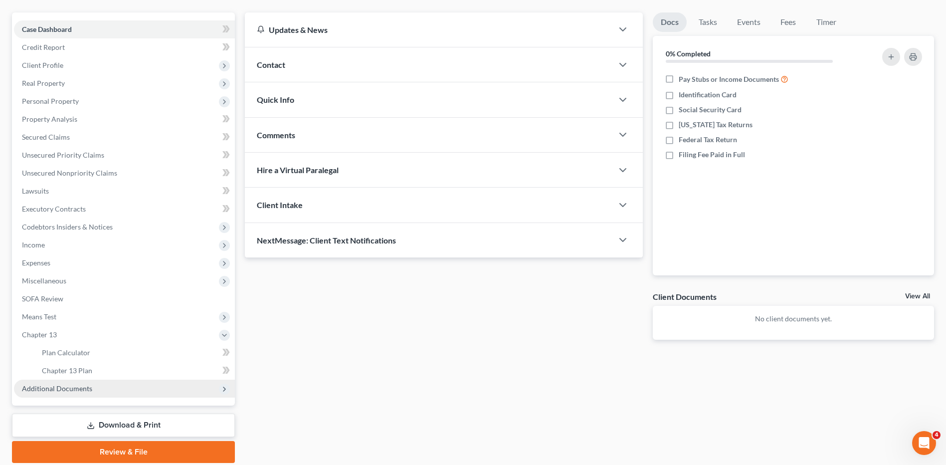
click at [48, 389] on span "Additional Documents" at bounding box center [57, 388] width 70 height 8
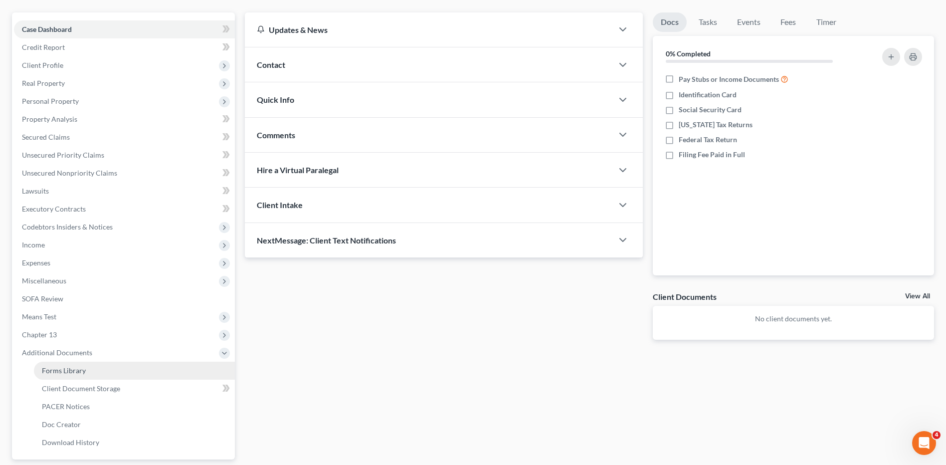
scroll to position [173, 0]
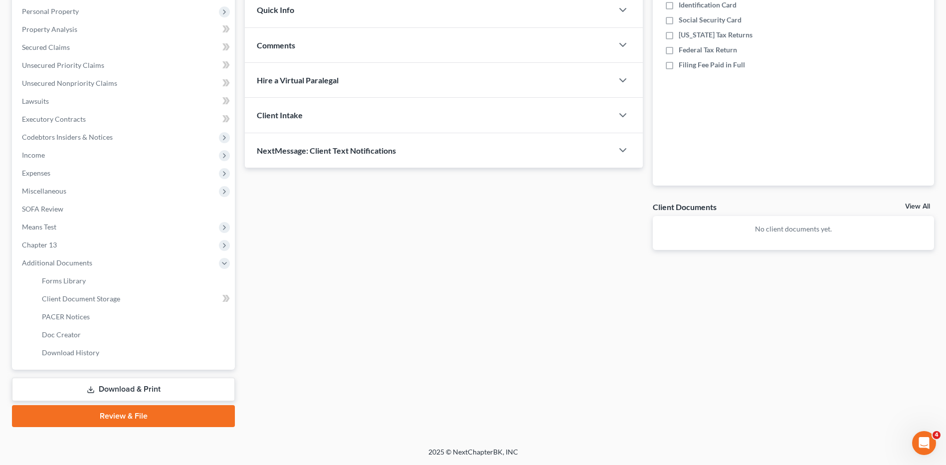
click at [119, 388] on link "Download & Print" at bounding box center [123, 388] width 223 height 23
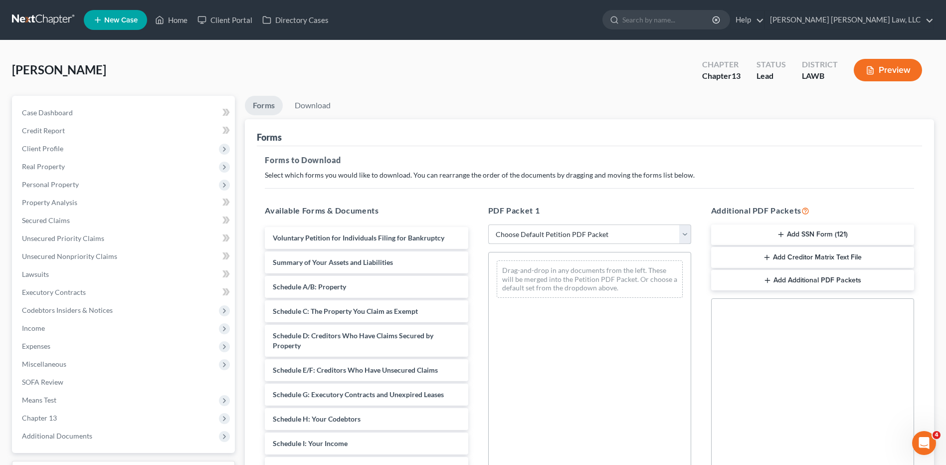
click at [512, 238] on select "Choose Default Petition PDF Packet Complete Bankruptcy Petition (all forms and …" at bounding box center [589, 234] width 203 height 20
select select "3"
click at [488, 224] on select "Choose Default Petition PDF Packet Complete Bankruptcy Petition (all forms and …" at bounding box center [589, 234] width 203 height 20
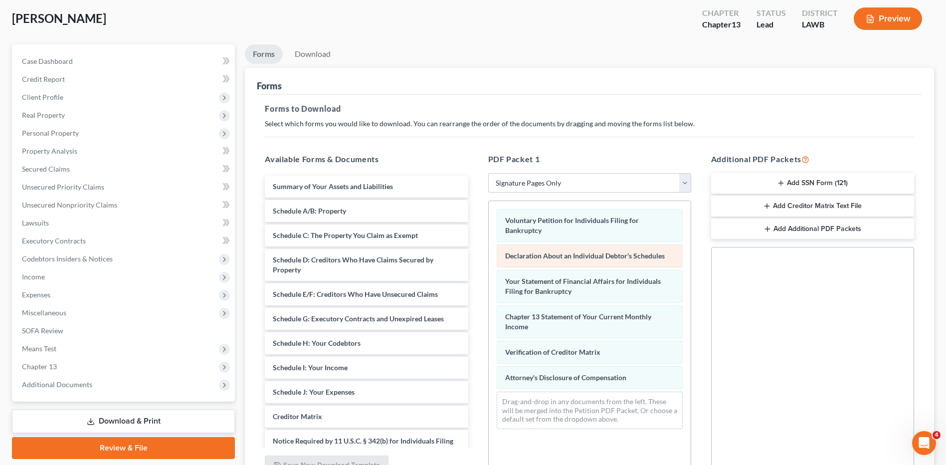
scroll to position [151, 0]
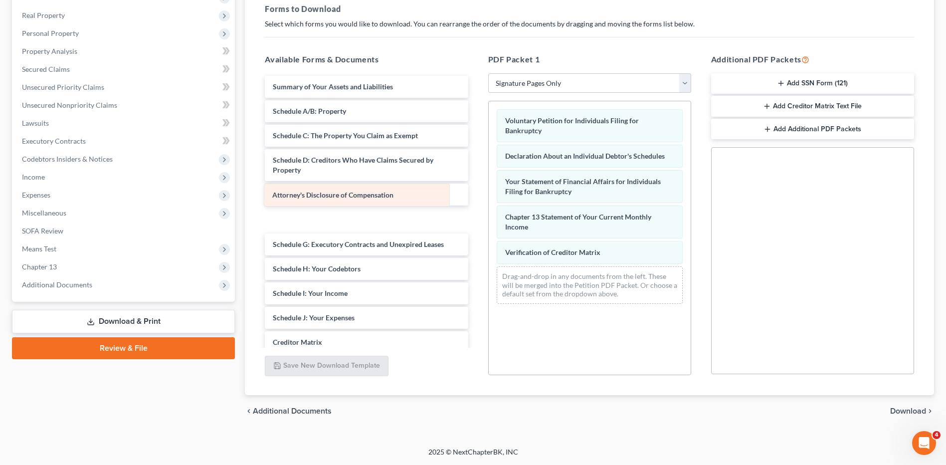
drag, startPoint x: 523, startPoint y: 280, endPoint x: 283, endPoint y: 191, distance: 256.1
click at [489, 191] on div "Attorney's Disclosure of Compensation Voluntary Petition for Individuals Filing…" at bounding box center [590, 206] width 202 height 210
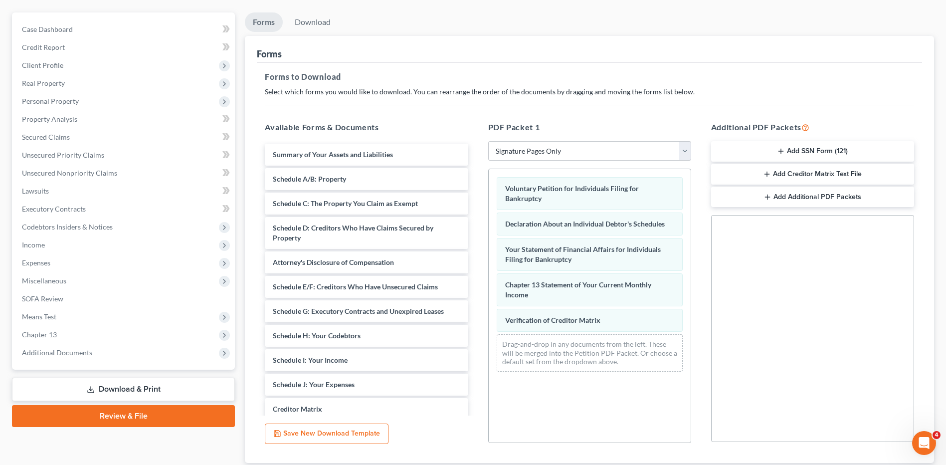
scroll to position [0, 0]
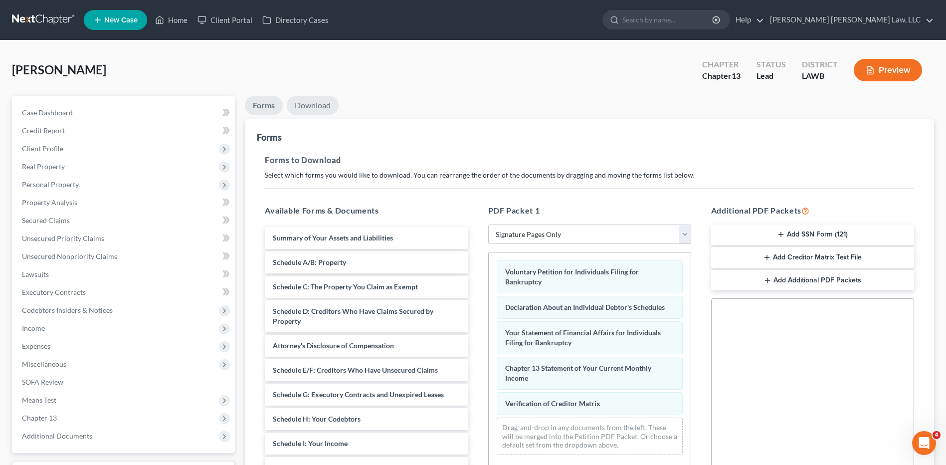
click at [299, 102] on link "Download" at bounding box center [313, 105] width 52 height 19
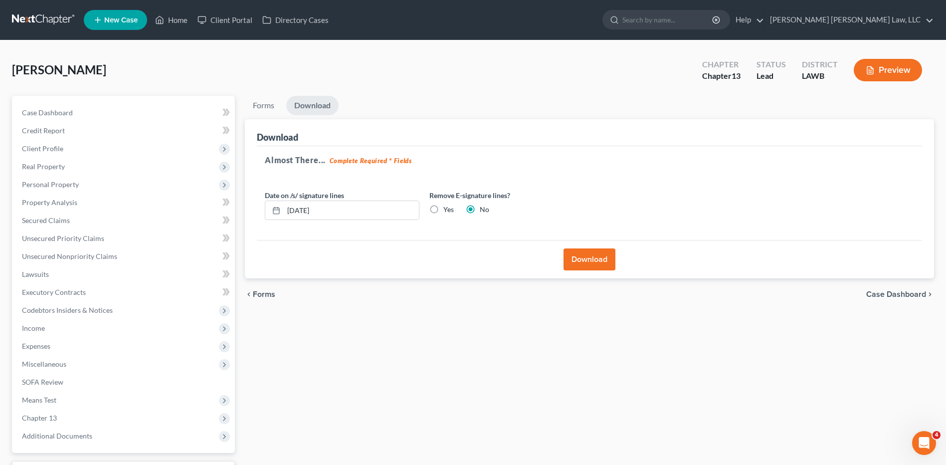
click at [590, 258] on button "Download" at bounding box center [589, 259] width 52 height 22
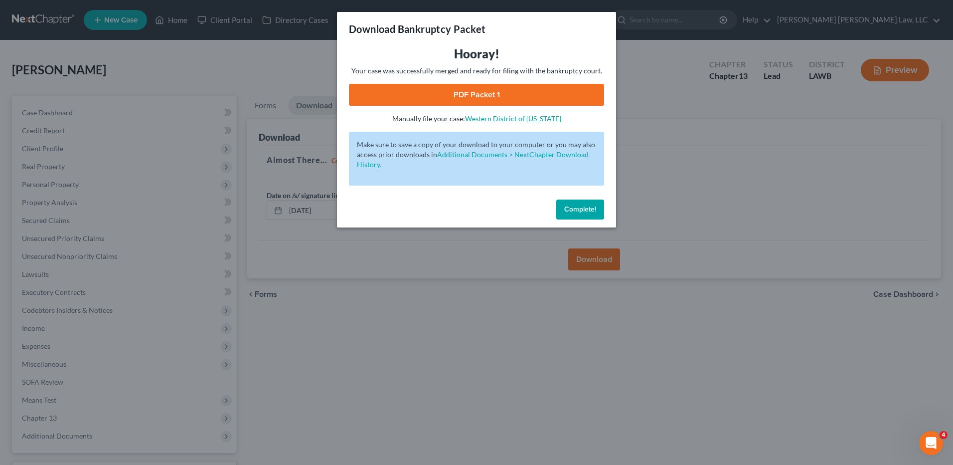
click at [468, 93] on link "PDF Packet 1" at bounding box center [476, 95] width 255 height 22
click at [583, 210] on span "Complete!" at bounding box center [580, 209] width 32 height 8
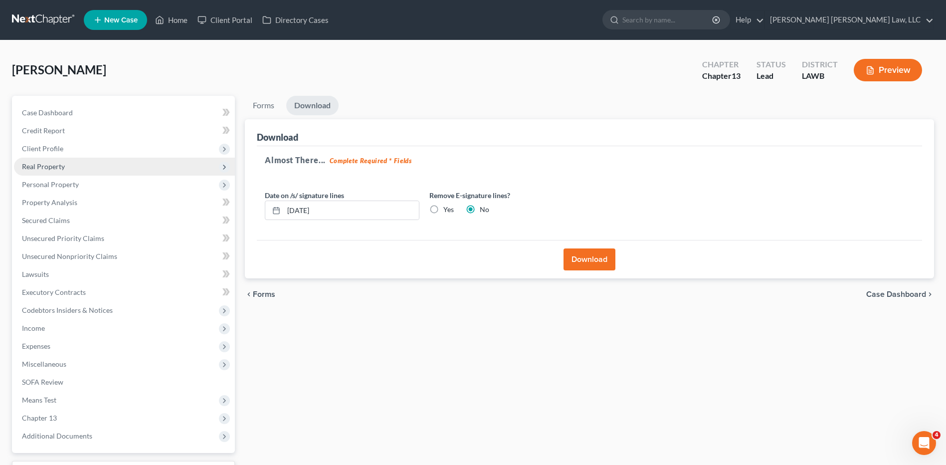
click at [50, 167] on span "Real Property" at bounding box center [43, 166] width 43 height 8
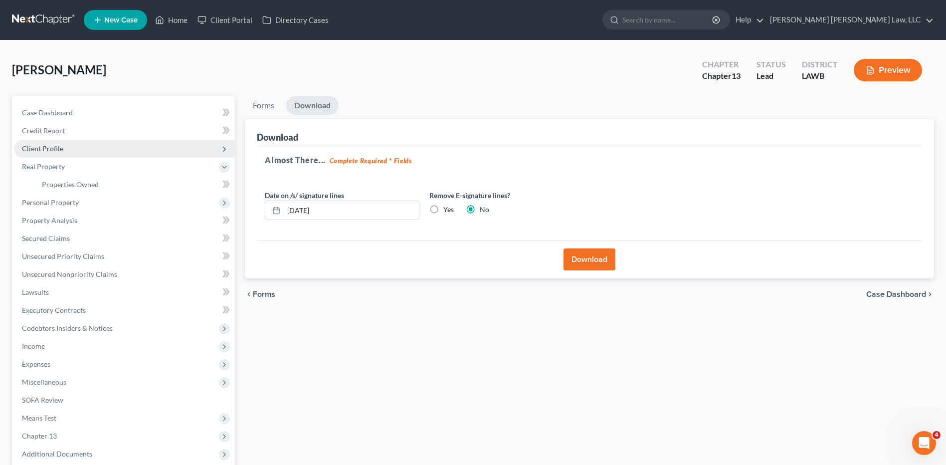
click at [53, 148] on span "Client Profile" at bounding box center [42, 148] width 41 height 8
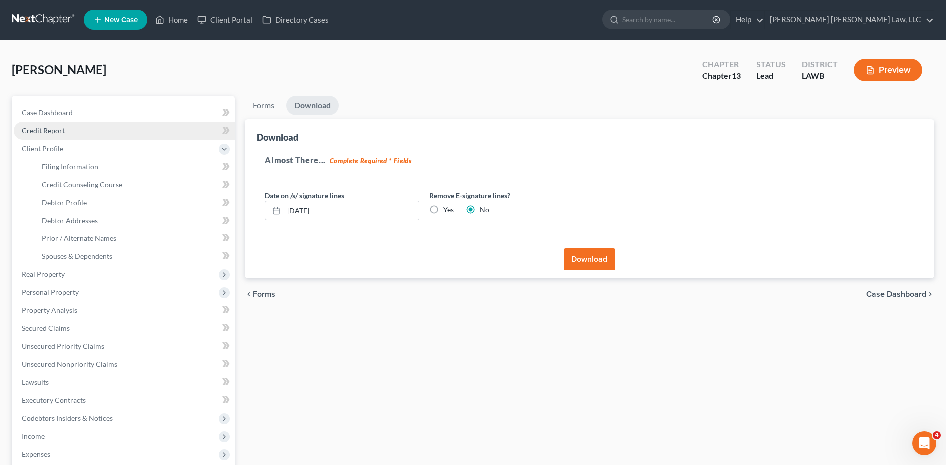
click at [61, 130] on span "Credit Report" at bounding box center [43, 130] width 43 height 8
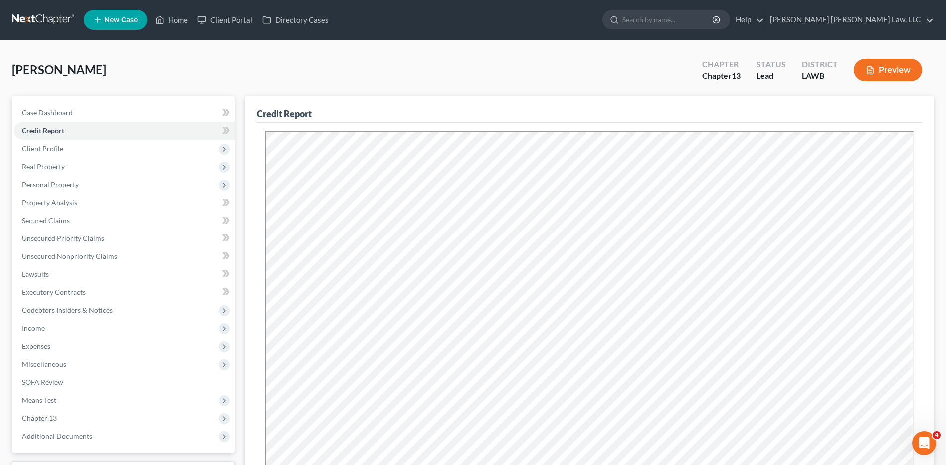
click at [33, 19] on link at bounding box center [44, 20] width 64 height 18
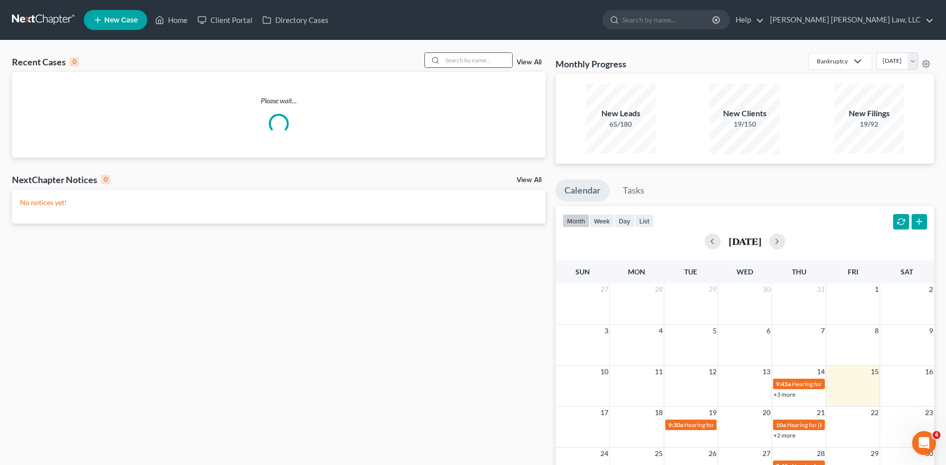
click at [467, 58] on input "search" at bounding box center [477, 60] width 70 height 14
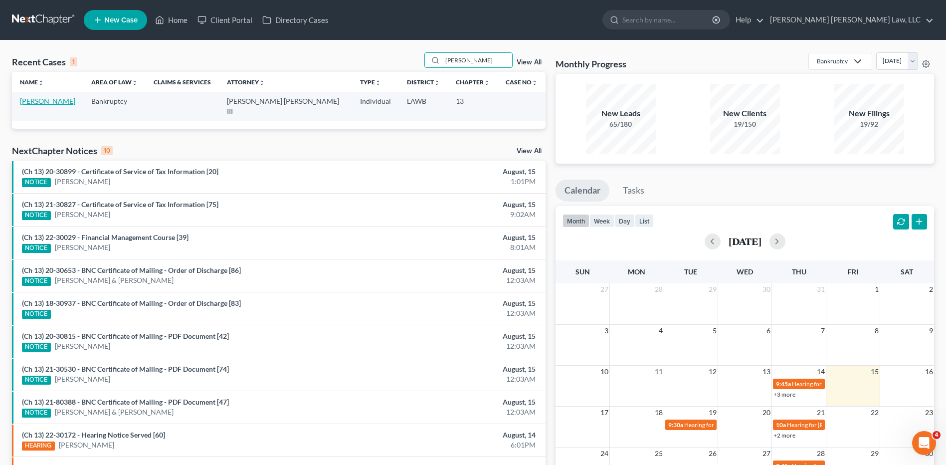
type input "[PERSON_NAME]"
click at [34, 102] on link "[PERSON_NAME]" at bounding box center [47, 101] width 55 height 8
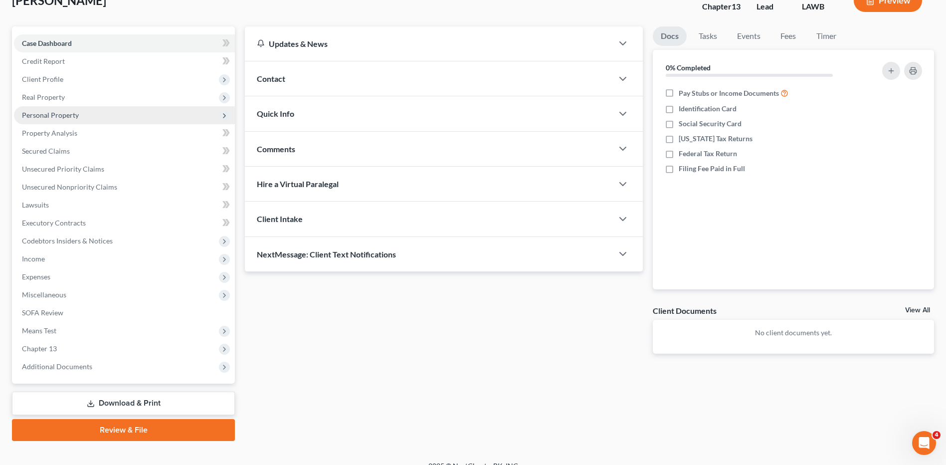
scroll to position [83, 0]
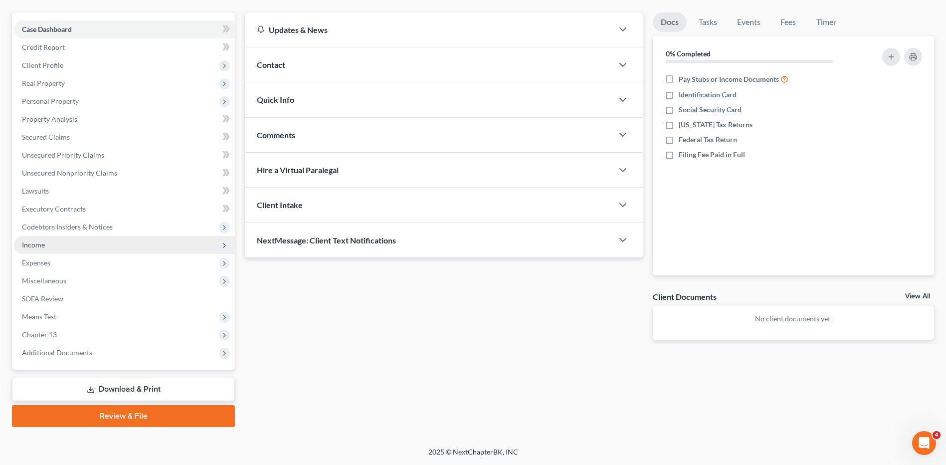
click at [29, 240] on span "Income" at bounding box center [33, 244] width 23 height 8
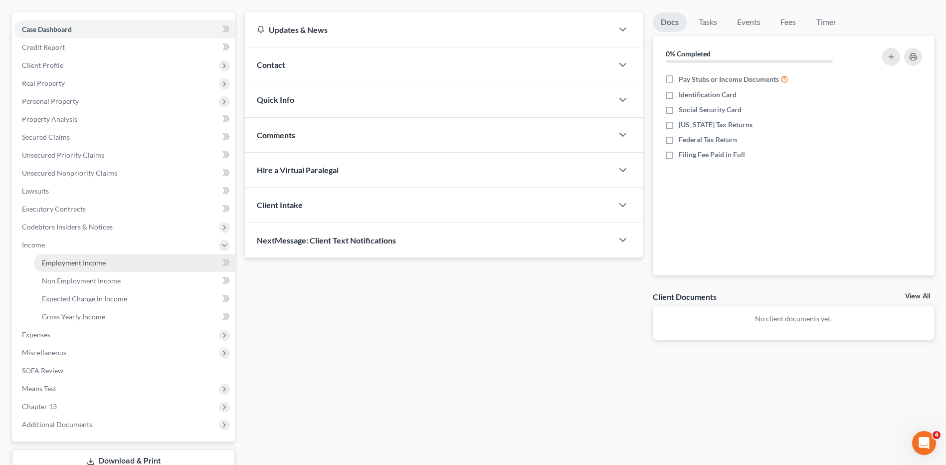
click at [63, 259] on span "Employment Income" at bounding box center [74, 262] width 64 height 8
